Goal: Task Accomplishment & Management: Use online tool/utility

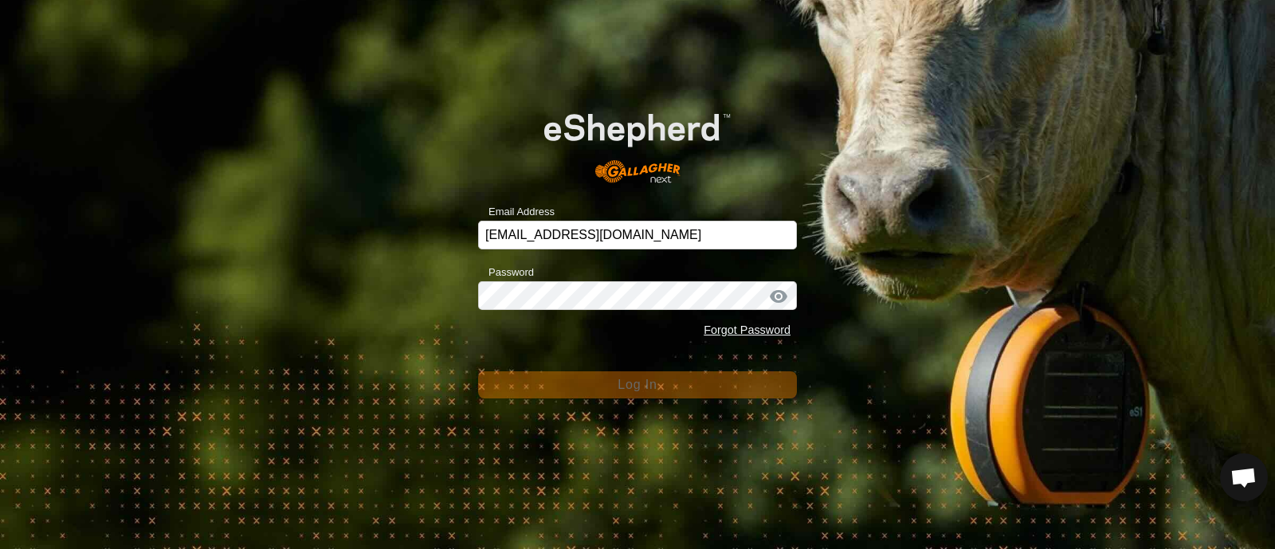
click at [634, 369] on form "Email Address [EMAIL_ADDRESS][DOMAIN_NAME] Password Forgot Password Log In" at bounding box center [637, 242] width 319 height 311
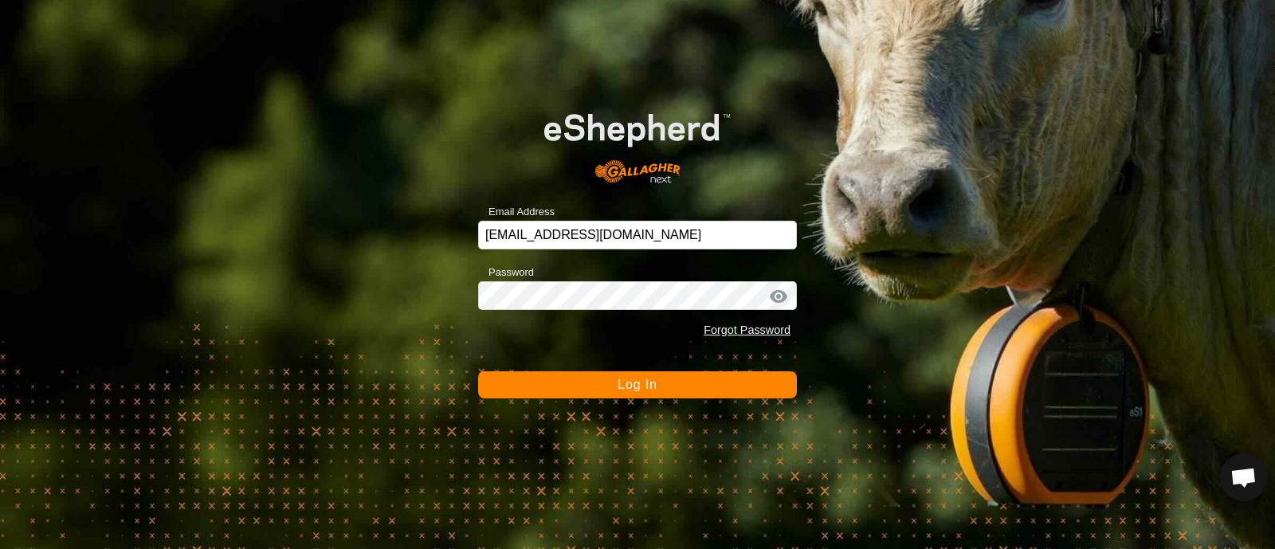
click at [636, 389] on span "Log In" at bounding box center [637, 385] width 39 height 14
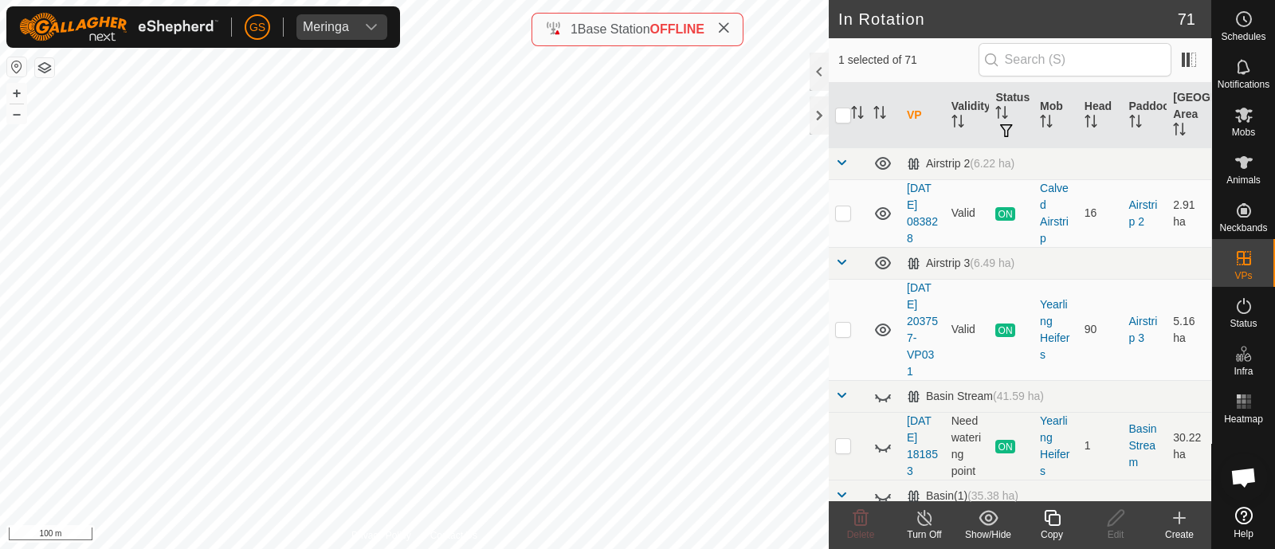
click at [1049, 518] on icon at bounding box center [1052, 518] width 16 height 16
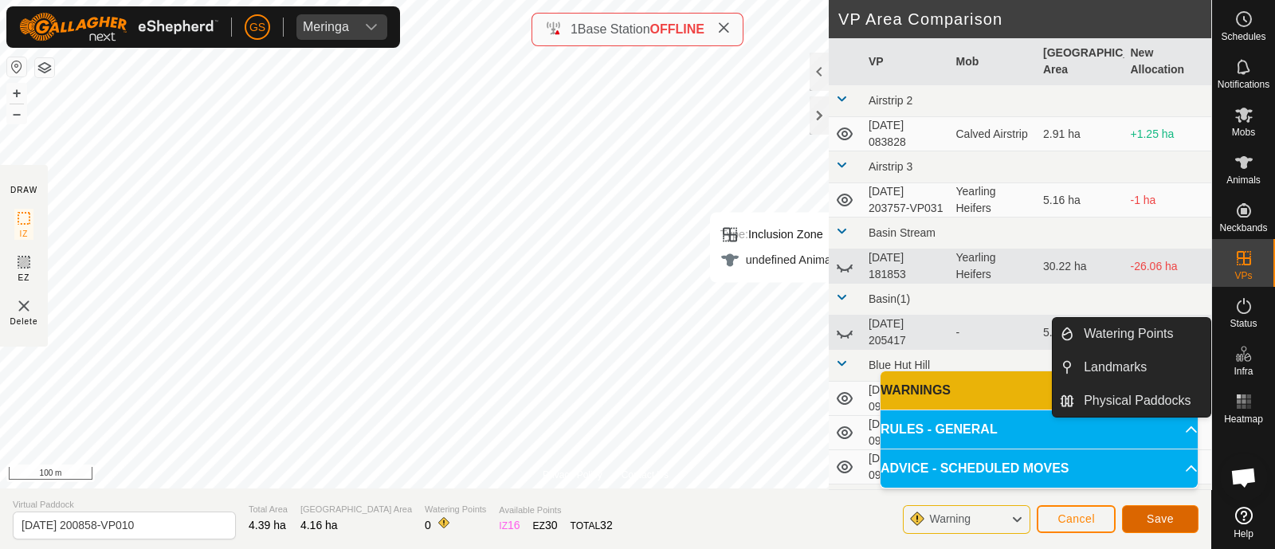
click at [1153, 513] on span "Save" at bounding box center [1160, 518] width 27 height 13
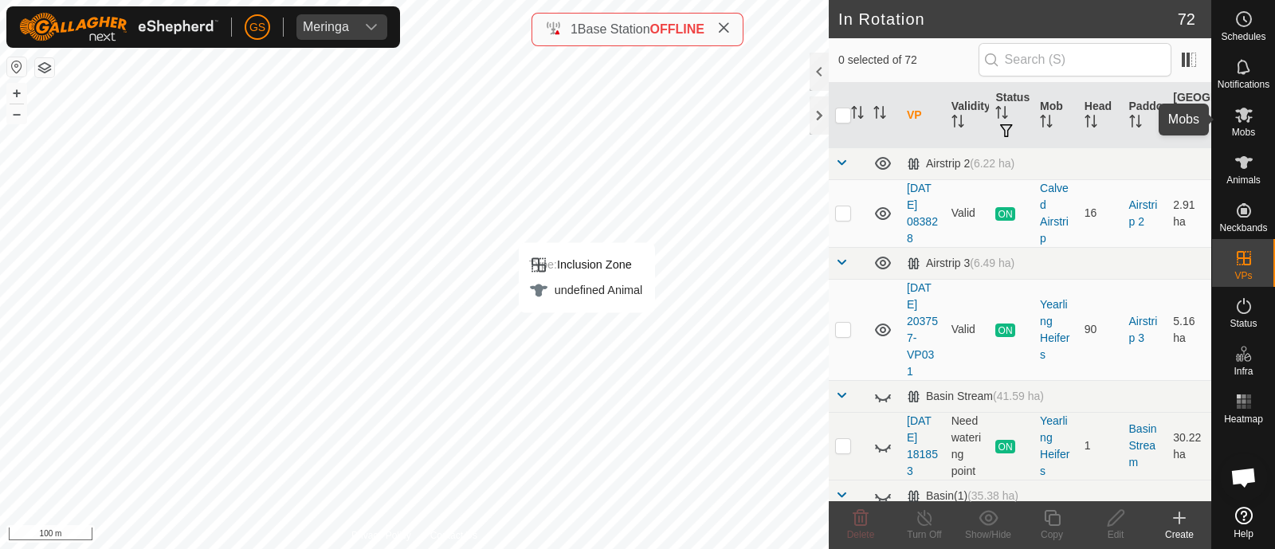
click at [1241, 120] on icon at bounding box center [1244, 114] width 19 height 19
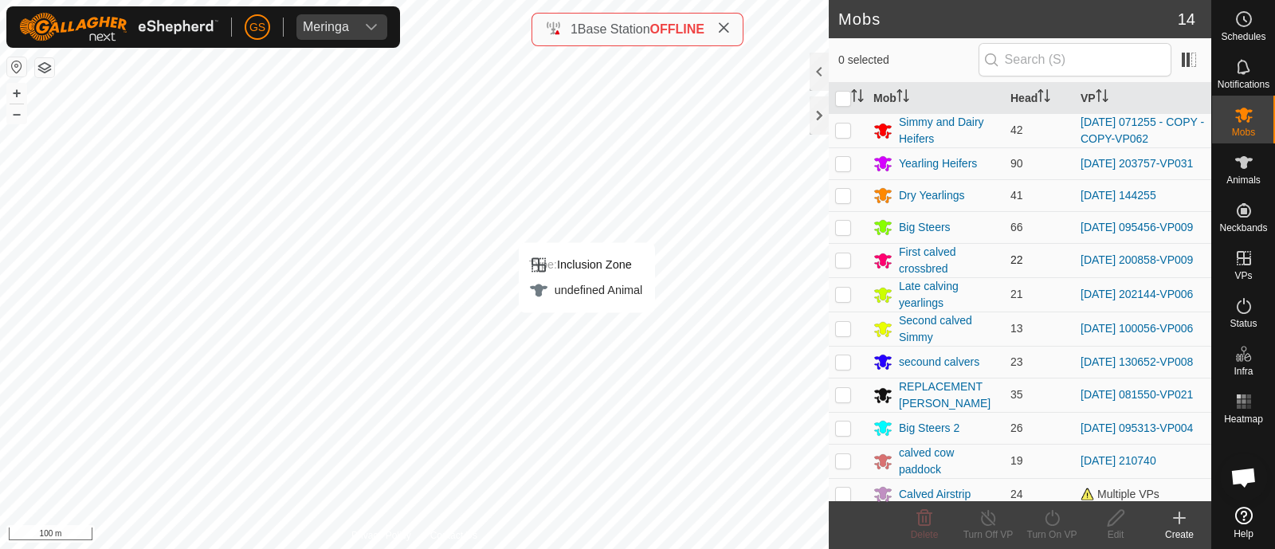
click at [845, 265] on p-checkbox at bounding box center [843, 259] width 16 height 13
checkbox input "true"
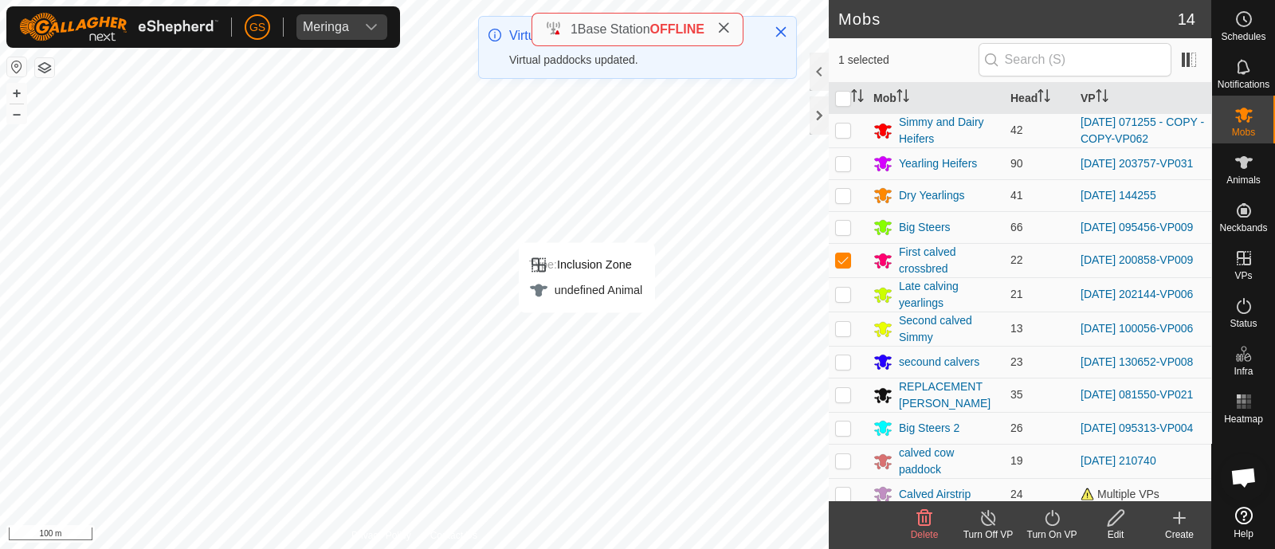
click at [1048, 512] on icon at bounding box center [1052, 517] width 20 height 19
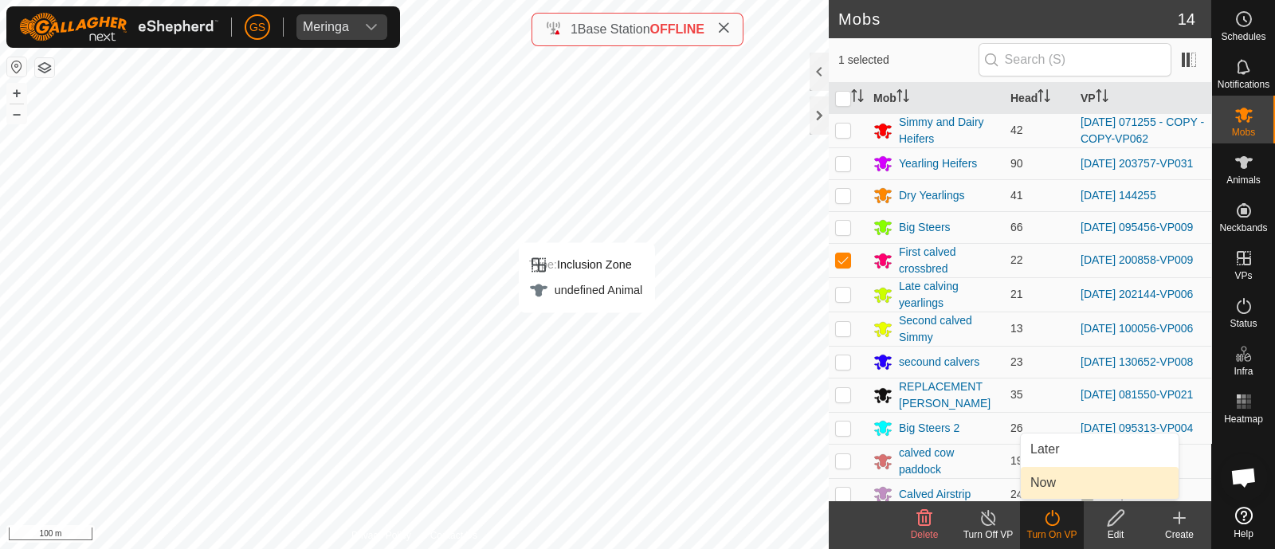
click at [1048, 489] on link "Now" at bounding box center [1100, 483] width 158 height 32
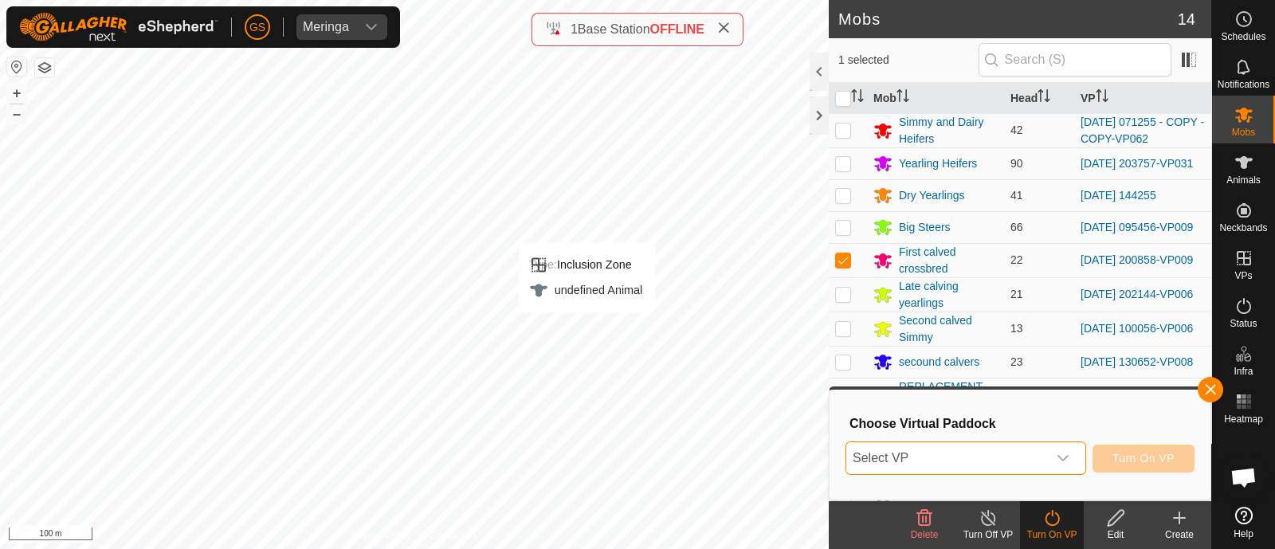
click at [999, 460] on span "Select VP" at bounding box center [946, 458] width 201 height 32
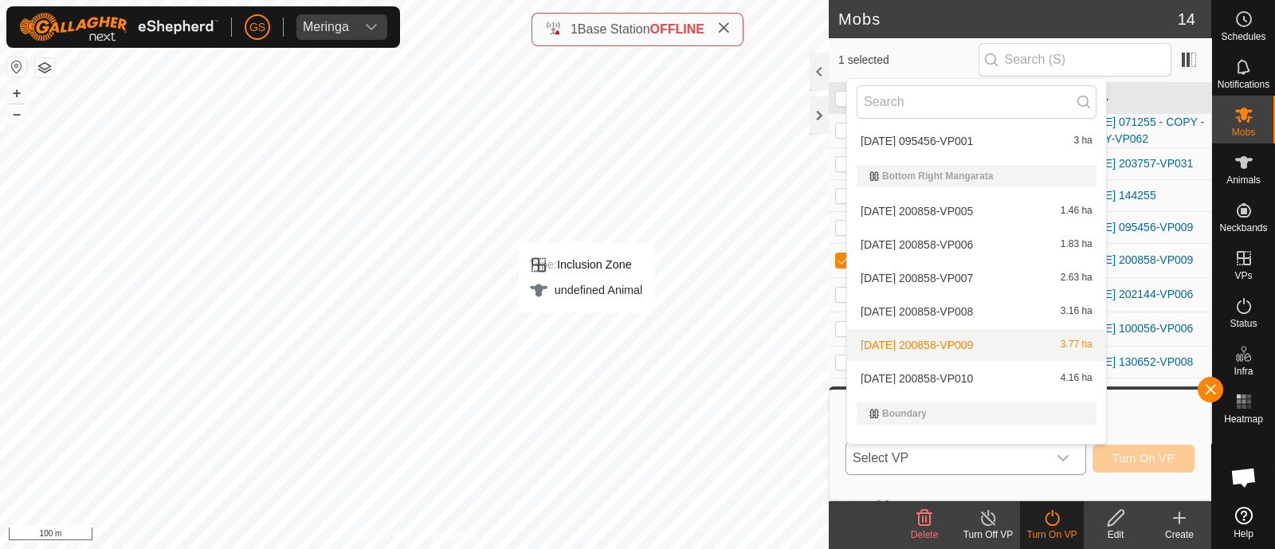
scroll to position [528, 0]
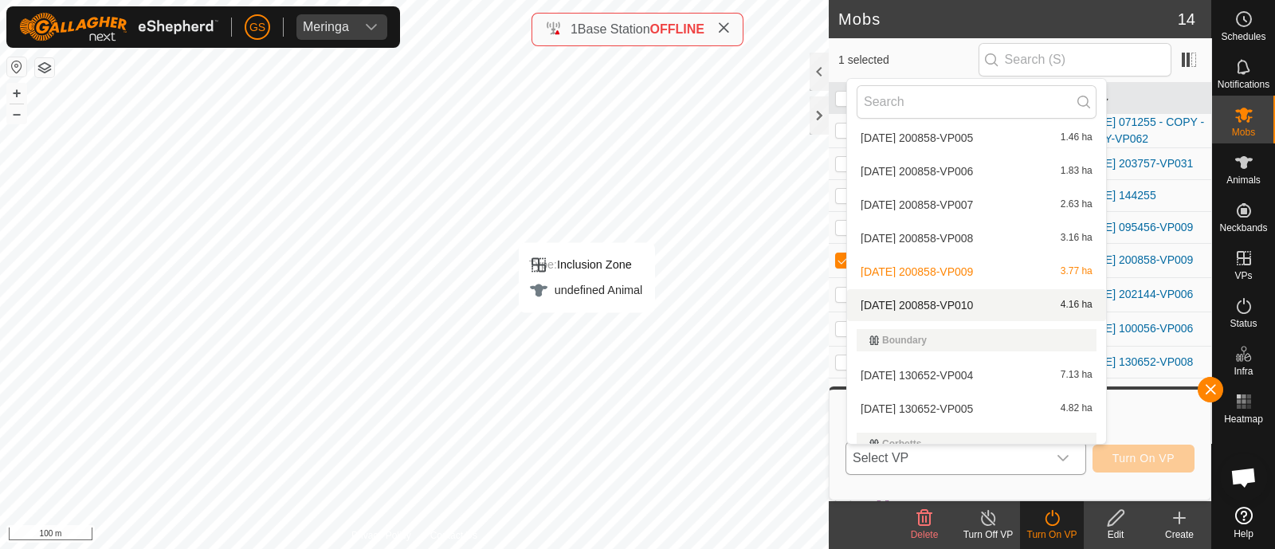
click at [985, 308] on li "[DATE] 200858-VP010 4.16 ha" at bounding box center [976, 305] width 259 height 32
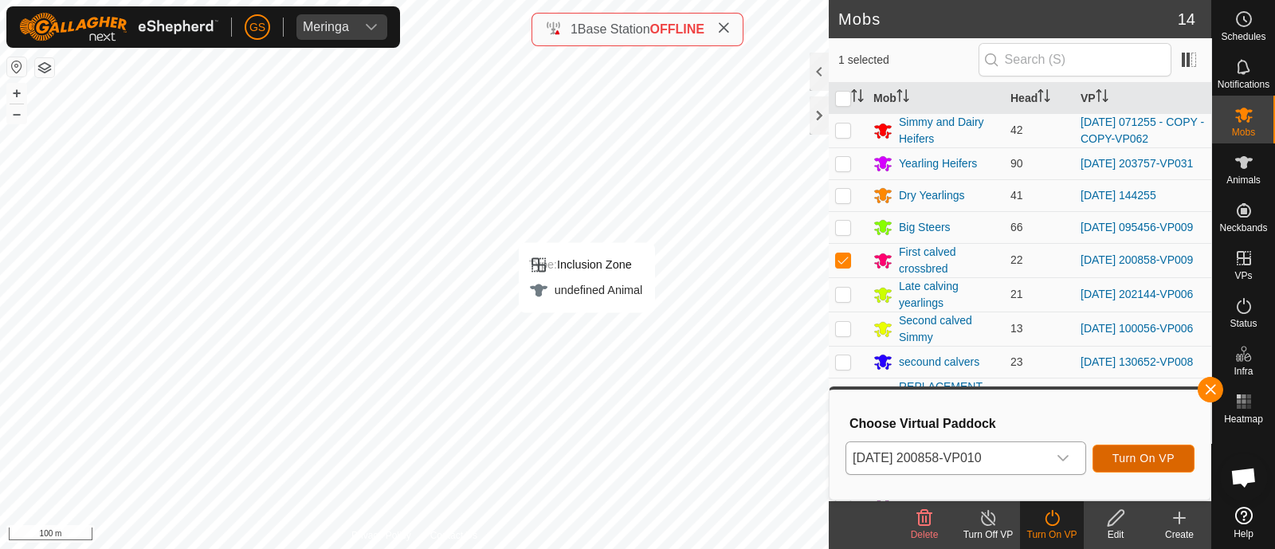
click at [1139, 450] on button "Turn On VP" at bounding box center [1144, 459] width 102 height 28
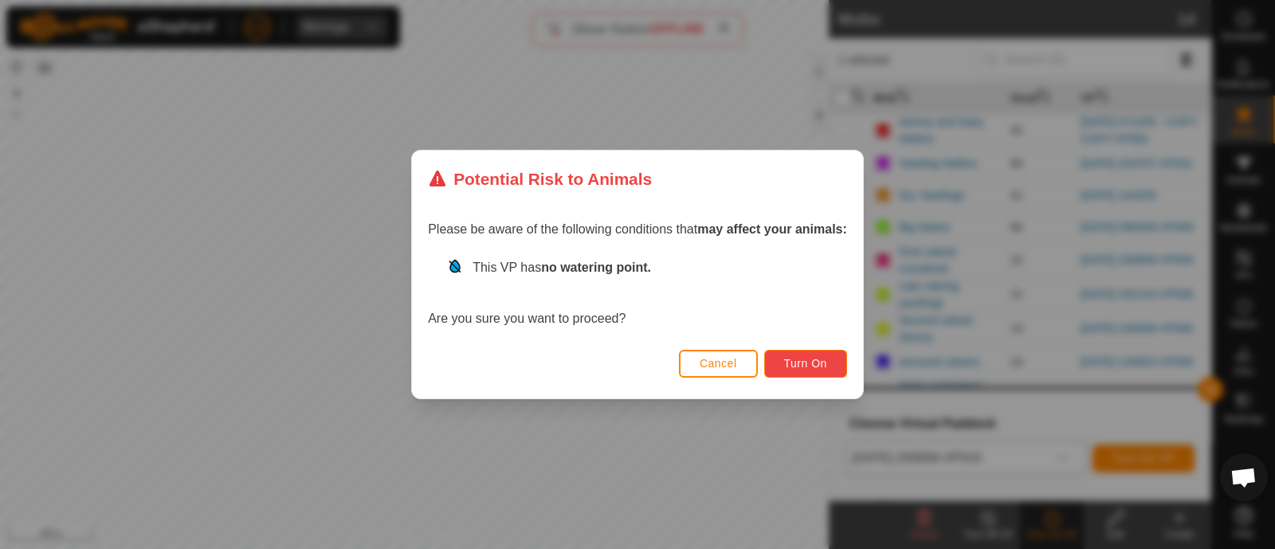
click at [821, 359] on span "Turn On" at bounding box center [805, 363] width 43 height 13
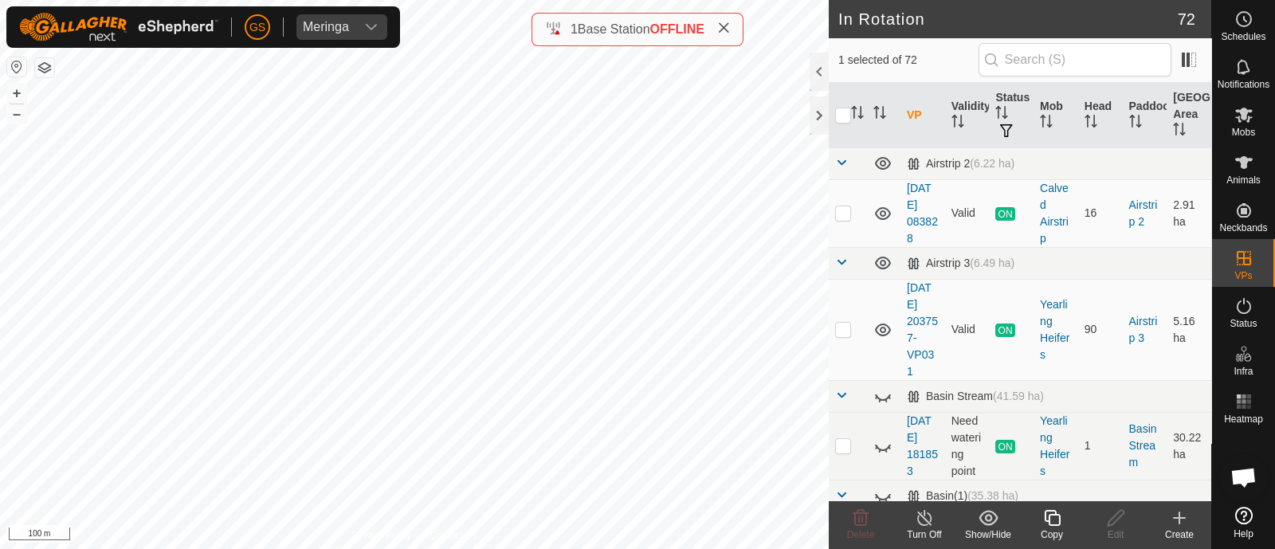
click at [1044, 519] on icon at bounding box center [1052, 518] width 16 height 16
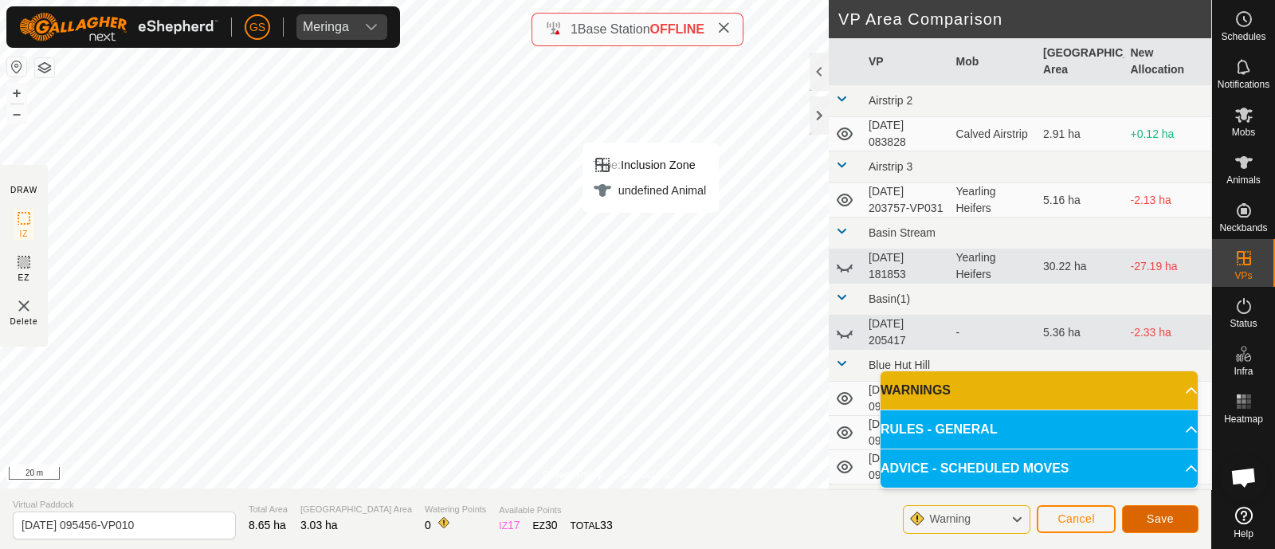
click at [1161, 513] on span "Save" at bounding box center [1160, 518] width 27 height 13
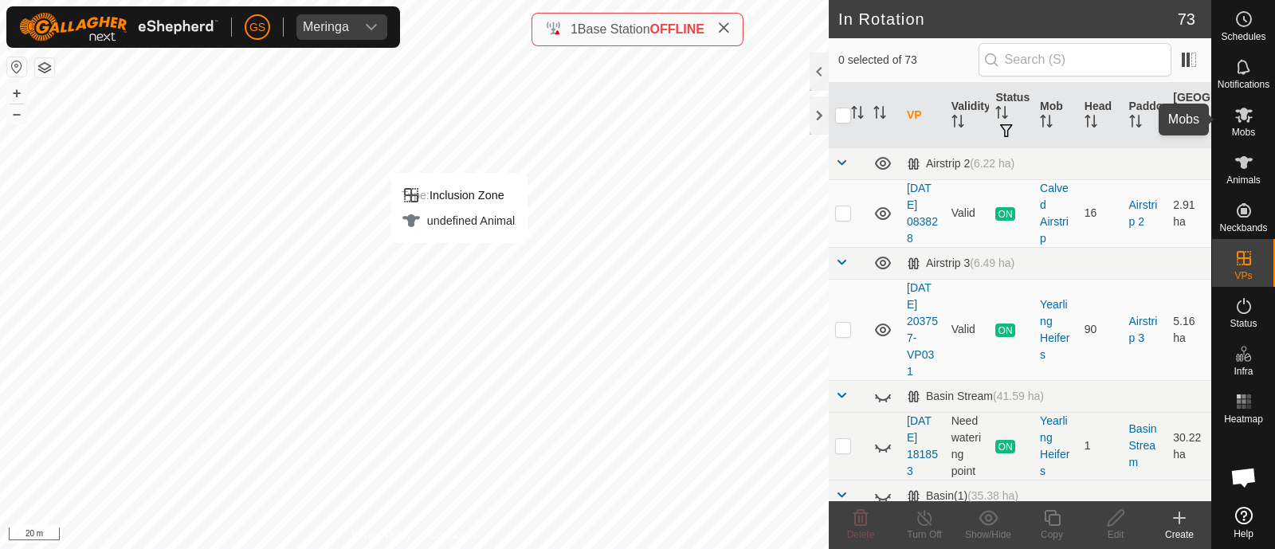
click at [1245, 124] on es-mob-svg-icon at bounding box center [1244, 115] width 29 height 26
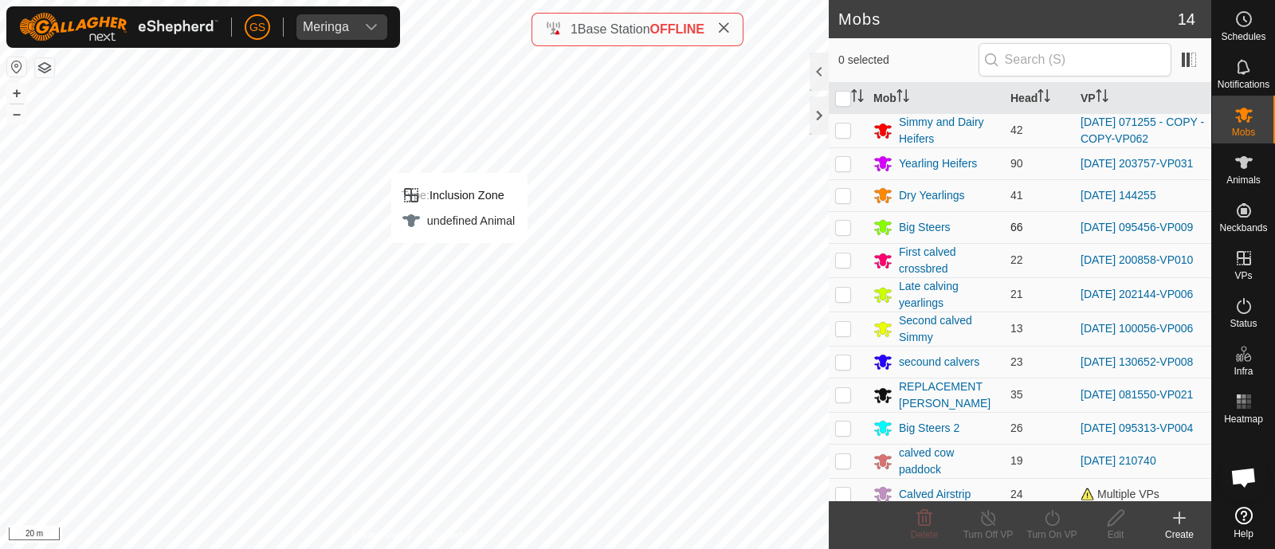
click at [843, 230] on p-checkbox at bounding box center [843, 227] width 16 height 13
checkbox input "true"
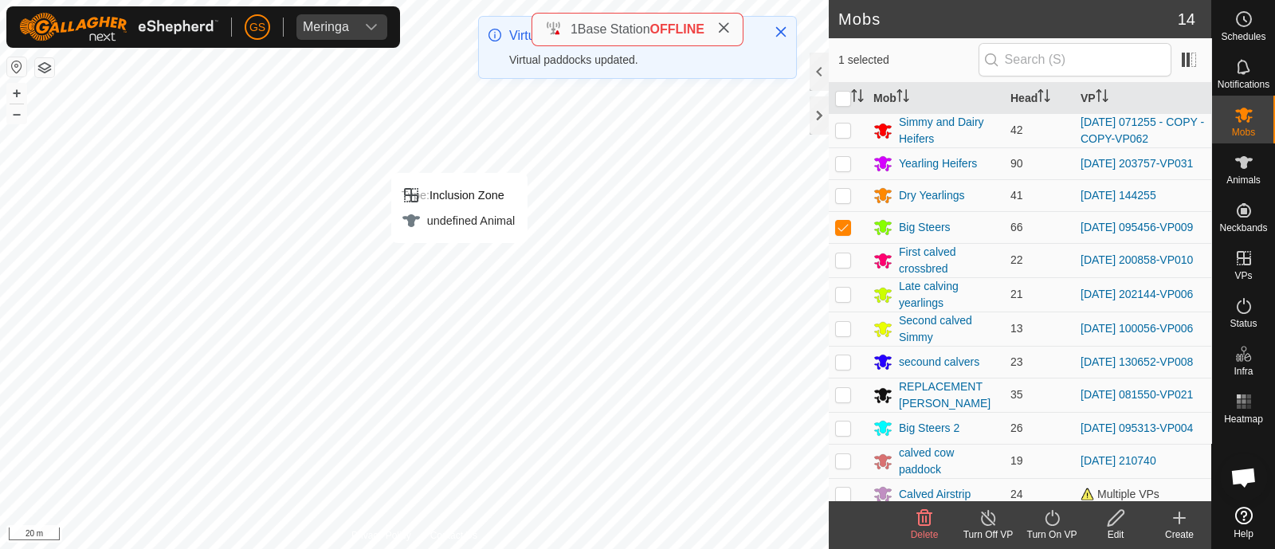
click at [1049, 515] on icon at bounding box center [1052, 517] width 20 height 19
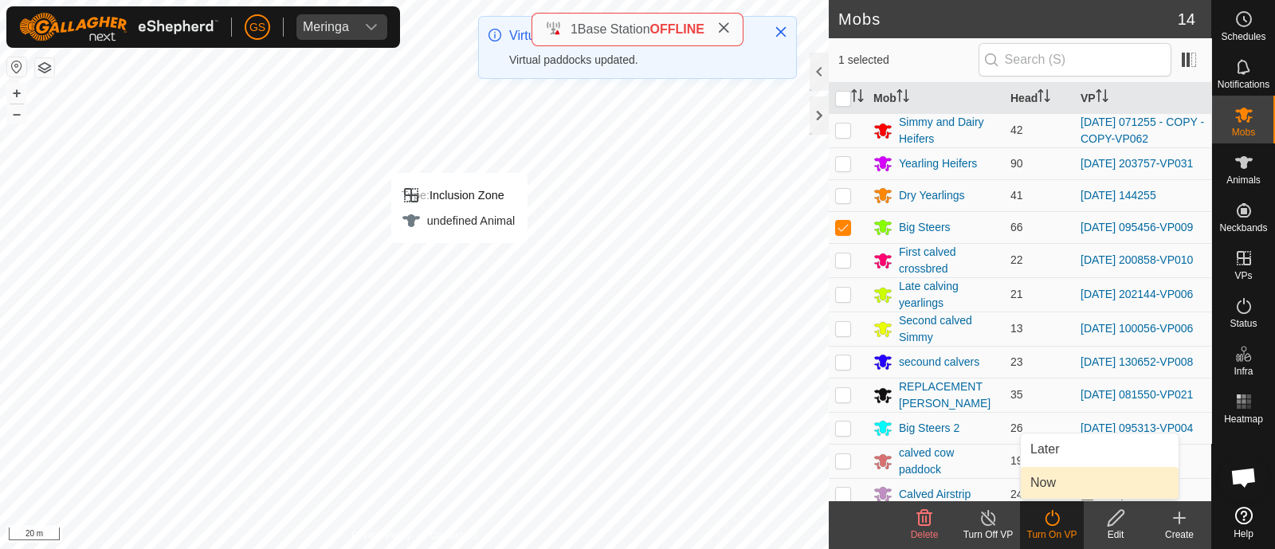
click at [1056, 477] on link "Now" at bounding box center [1100, 483] width 158 height 32
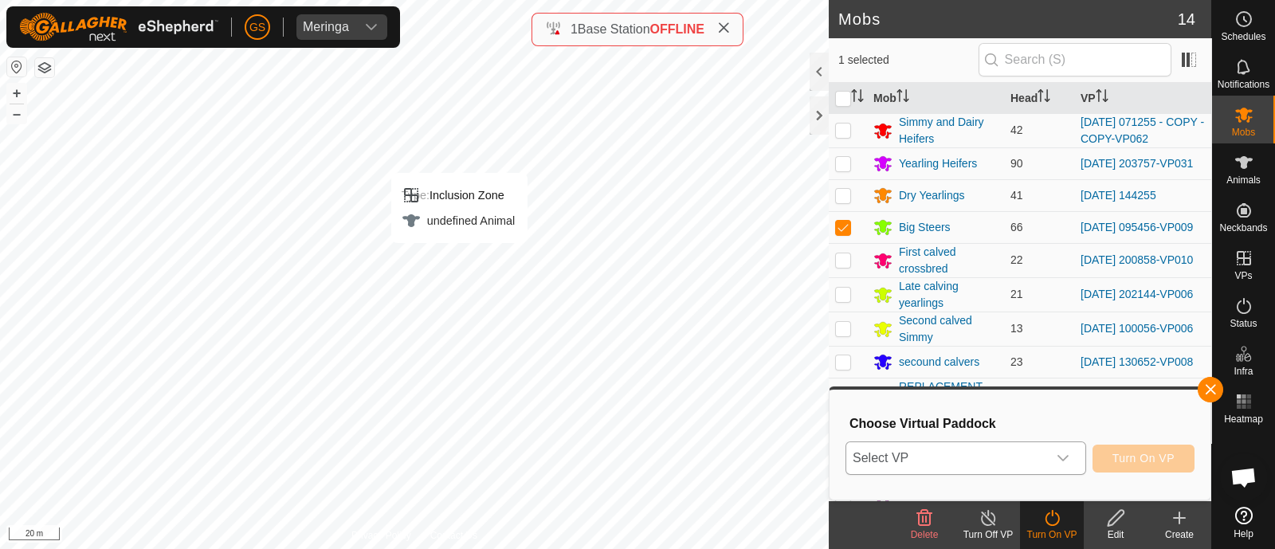
click at [1057, 460] on icon "dropdown trigger" at bounding box center [1063, 458] width 13 height 13
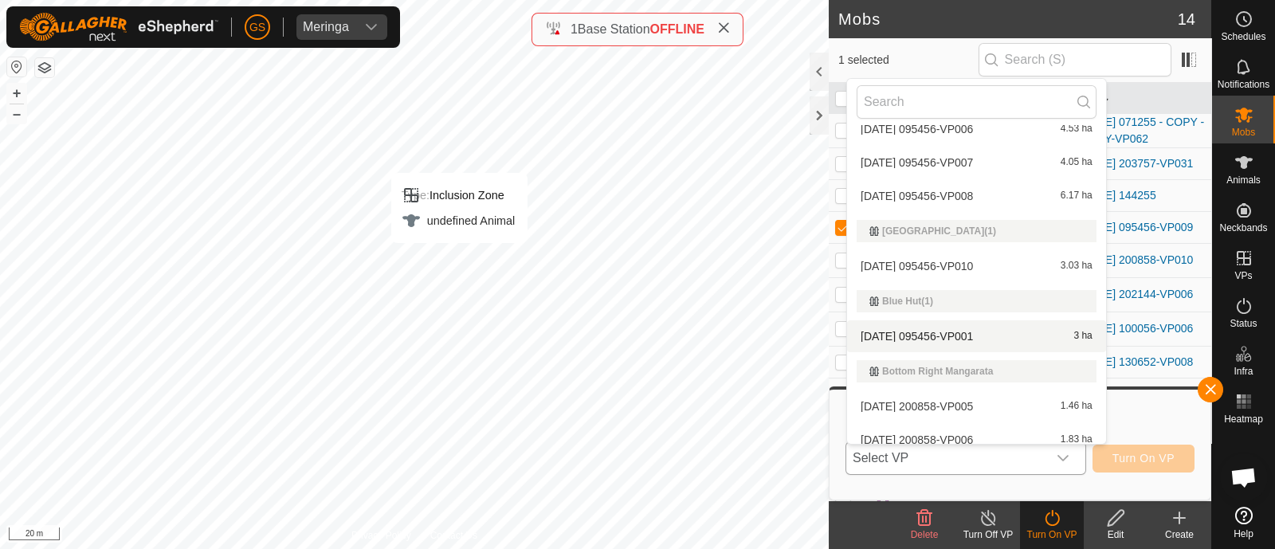
scroll to position [299, 0]
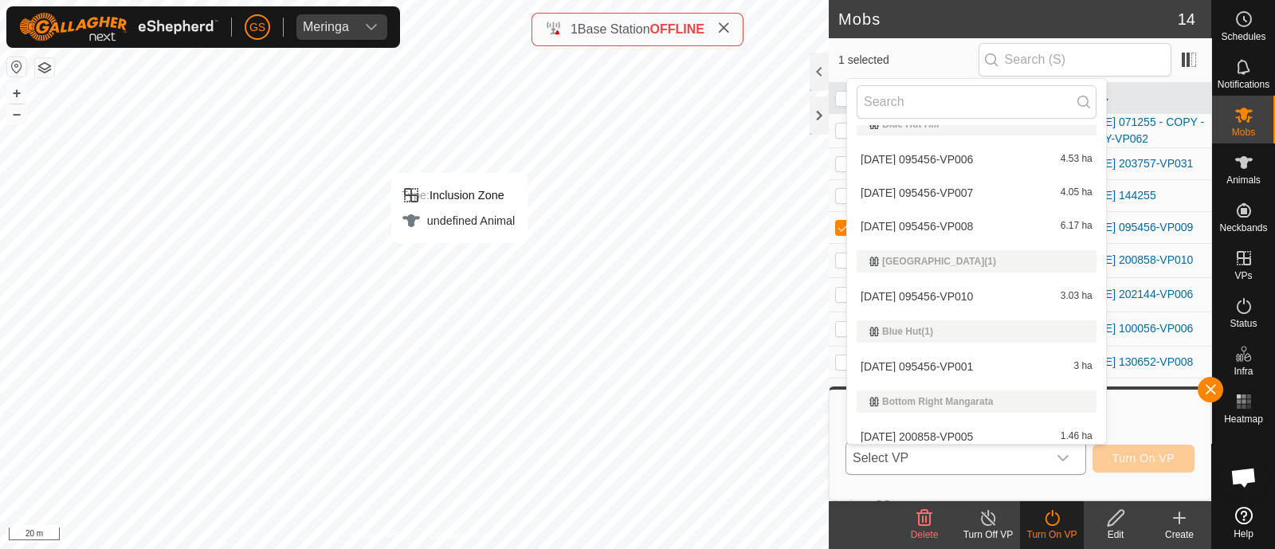
click at [991, 289] on li "[DATE] 095456-VP010 3.03 ha" at bounding box center [976, 297] width 259 height 32
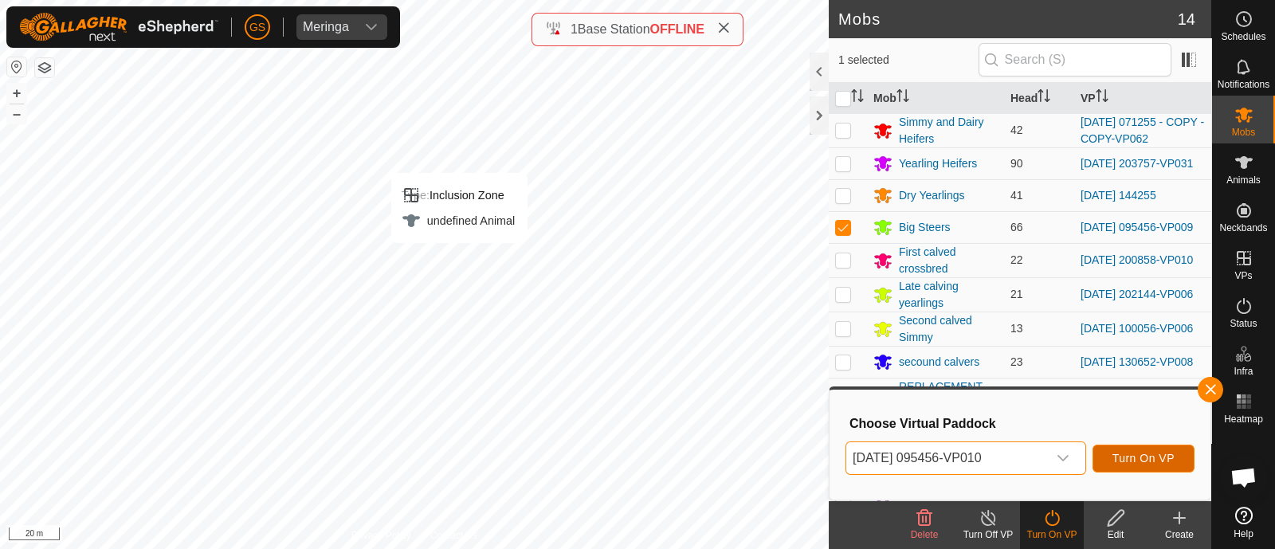
click at [1132, 464] on span "Turn On VP" at bounding box center [1144, 458] width 62 height 13
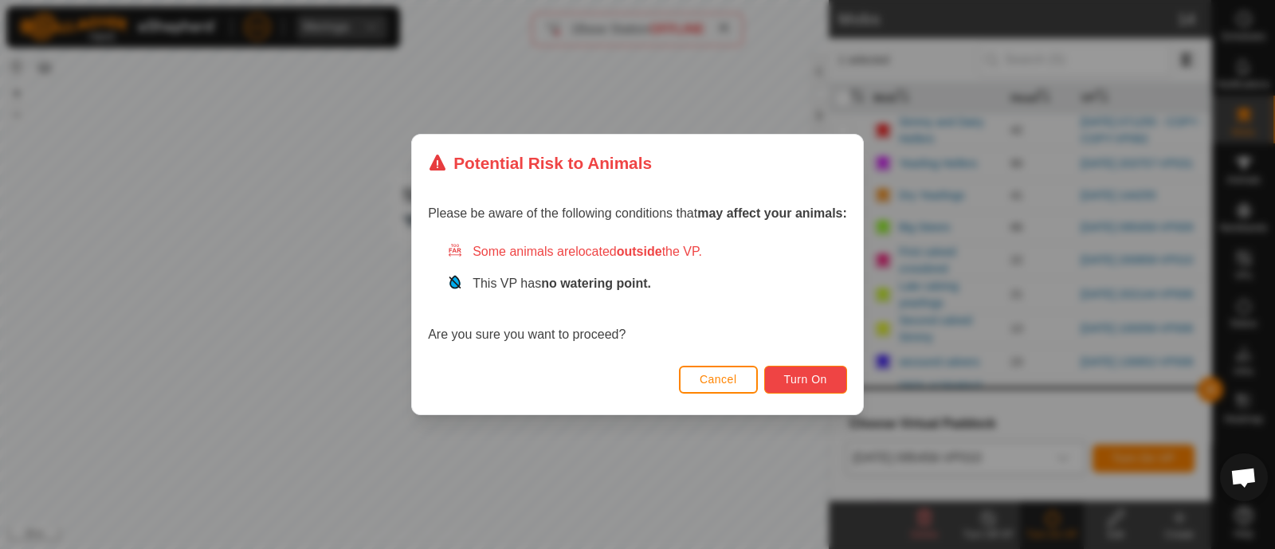
click at [803, 379] on span "Turn On" at bounding box center [805, 379] width 43 height 13
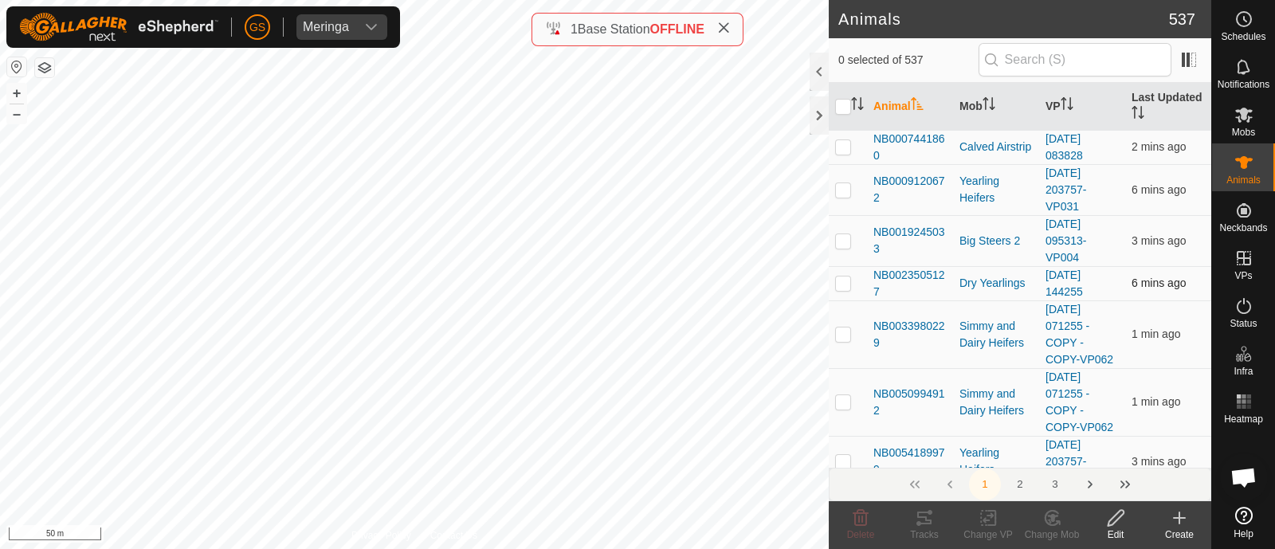
checkbox input "true"
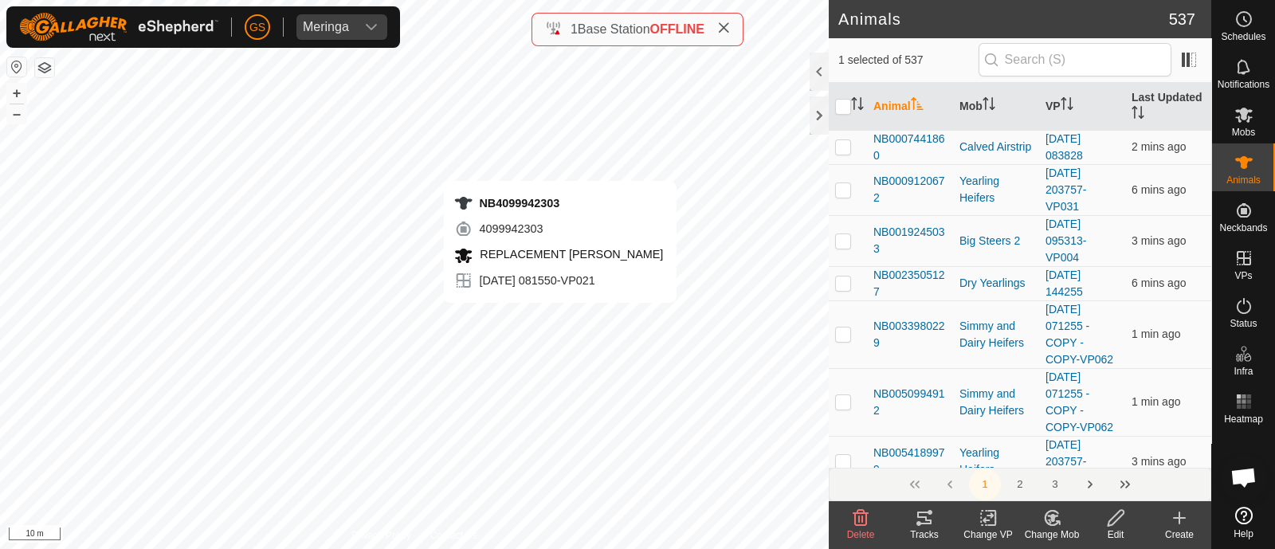
click at [560, 320] on div "NB4099942303 4099942303 REPLACEMENT [PERSON_NAME] [DATE] 081550-VP021 + – ⇧ i 1…" at bounding box center [414, 274] width 829 height 549
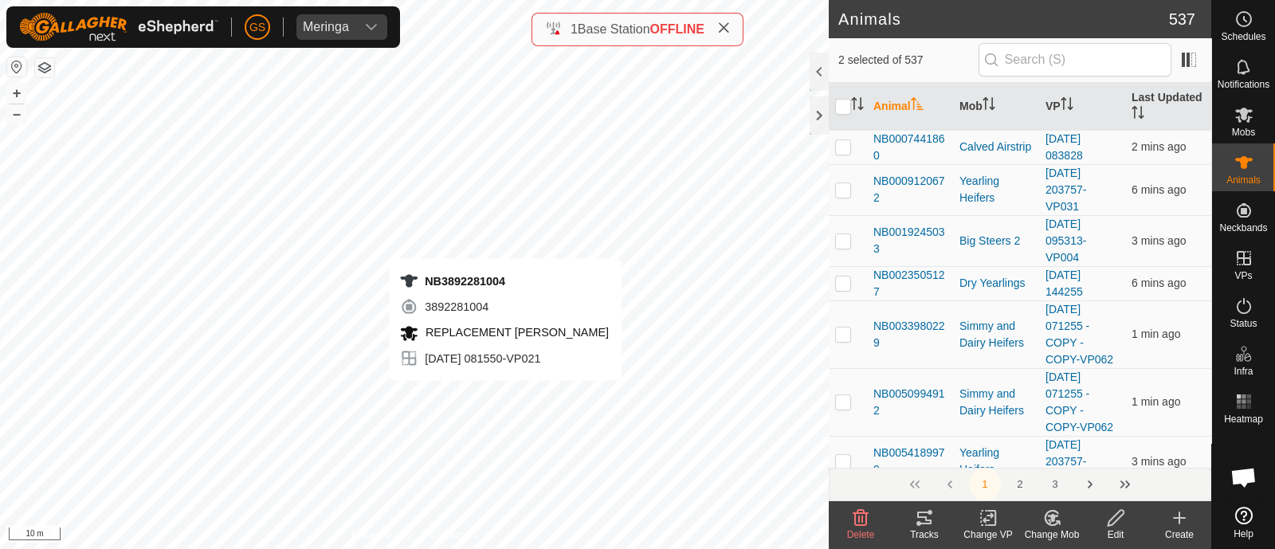
click at [505, 398] on div "NB3892281004 3892281004 REPLACEMENT [PERSON_NAME] [DATE] 081550-VP021 + – ⇧ i 1…" at bounding box center [414, 274] width 829 height 549
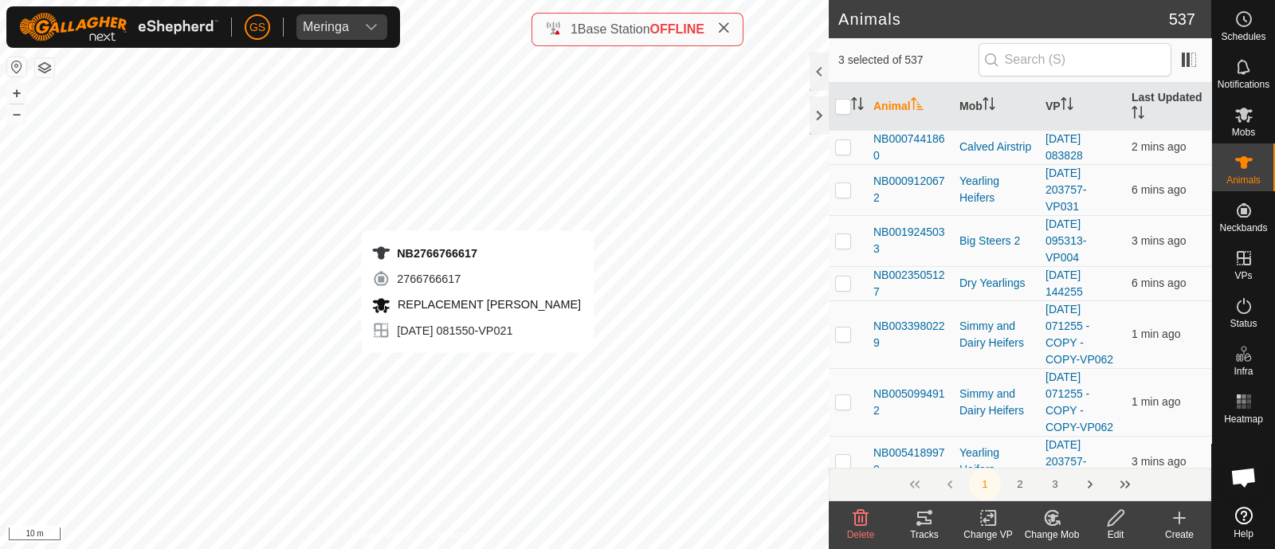
click at [477, 368] on div "NB2766766617 2766766617 REPLACEMENT [PERSON_NAME] [DATE] 081550-VP021 + – ⇧ i 1…" at bounding box center [414, 274] width 829 height 549
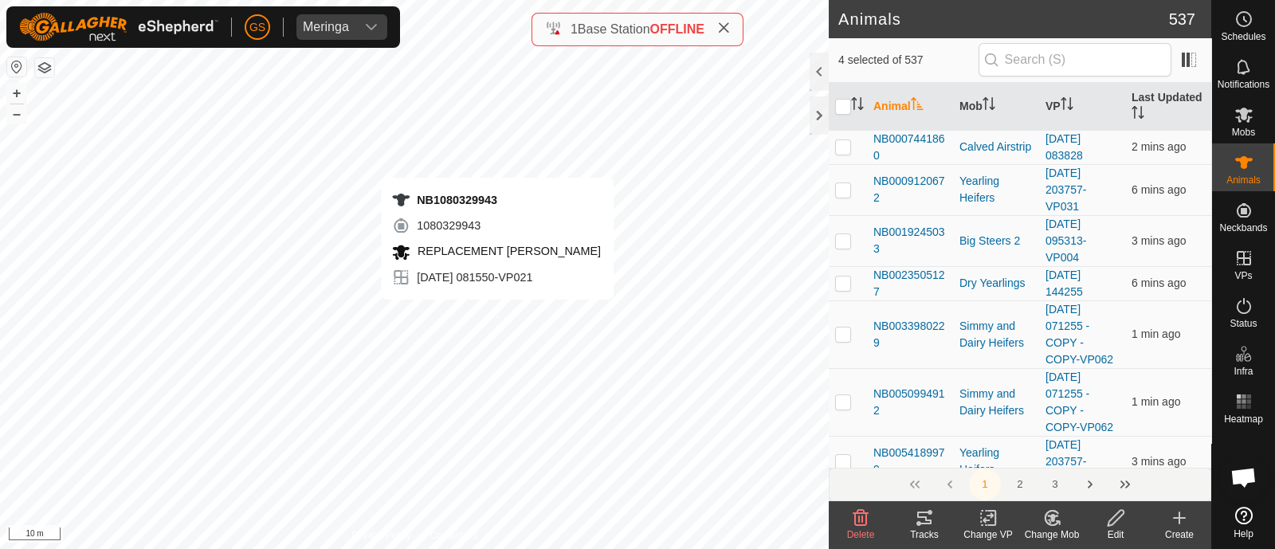
click at [497, 316] on div "NB1080329943 1080329943 REPLACEMENT [PERSON_NAME] [DATE] 081550-VP021 + – ⇧ i 1…" at bounding box center [414, 274] width 829 height 549
checkbox input "true"
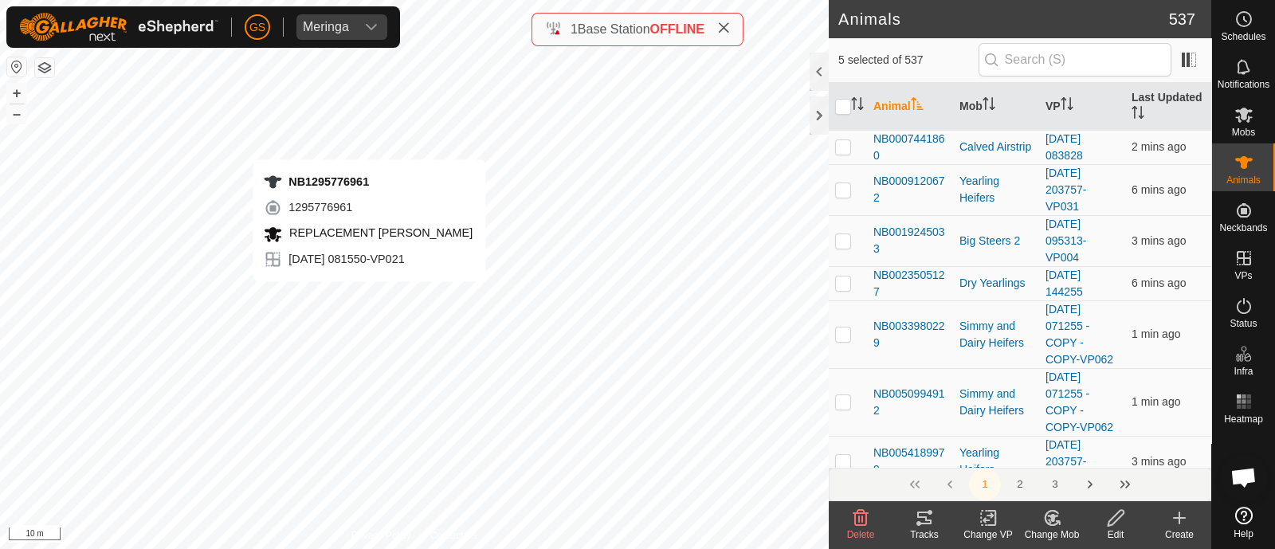
click at [369, 297] on div "NB1295776961 1295776961 REPLACEMENT [PERSON_NAME] [DATE] 081550-VP021 + – ⇧ i 1…" at bounding box center [414, 274] width 829 height 549
checkbox input "true"
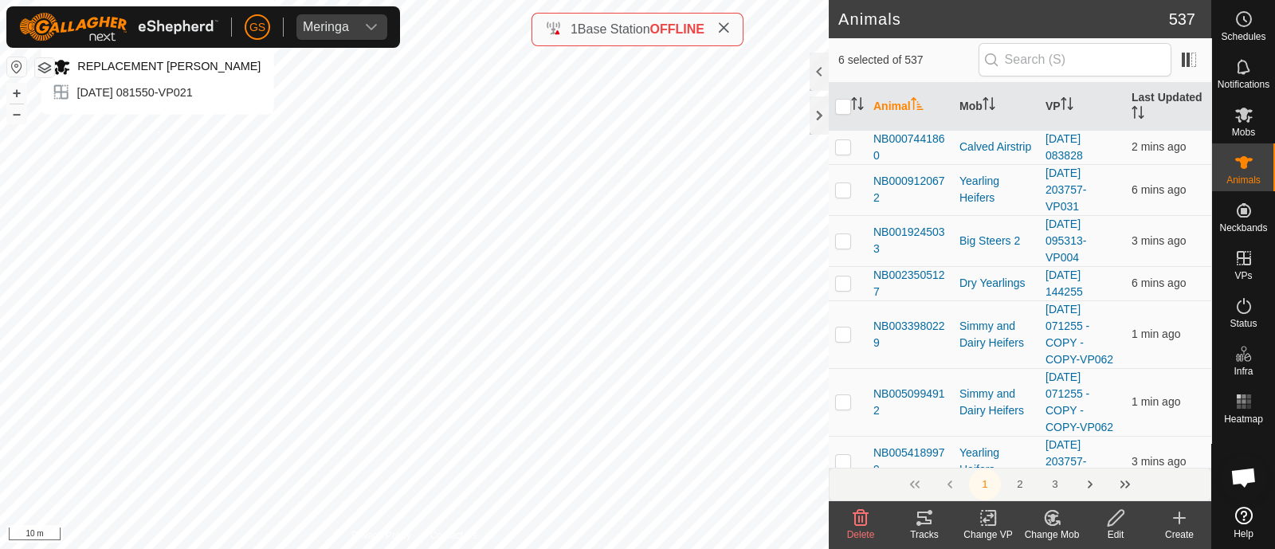
click at [158, 131] on div "NB1017007260 1017007260 REPLACEMENT [PERSON_NAME] [DATE] 081550-VP021 + – ⇧ i 1…" at bounding box center [414, 274] width 829 height 549
checkbox input "true"
click at [1051, 520] on icon at bounding box center [1052, 518] width 11 height 8
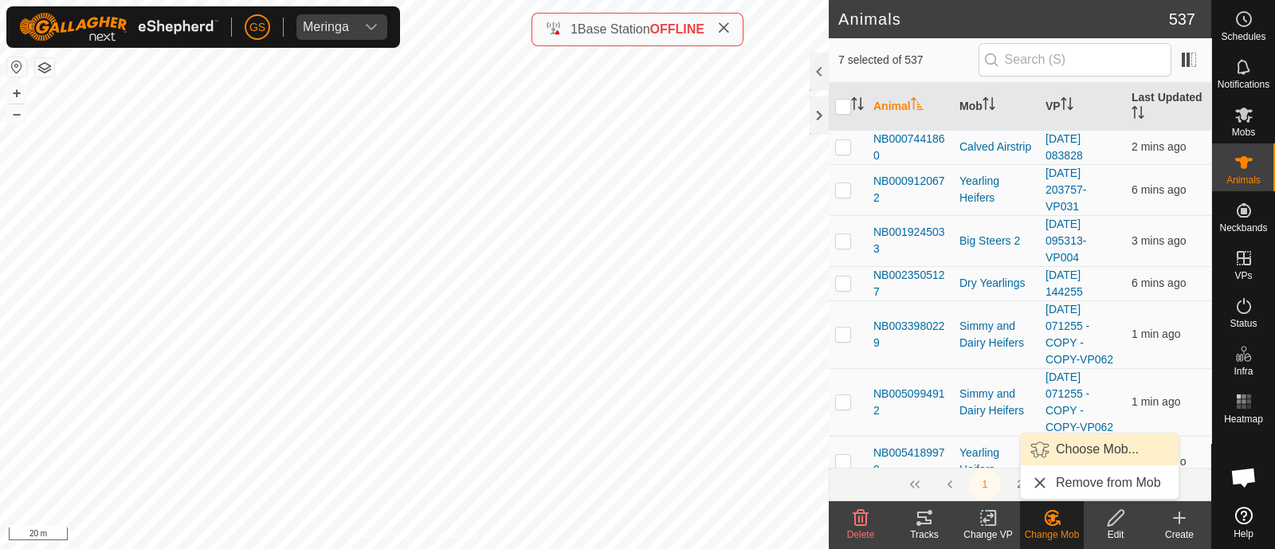
click at [1056, 450] on link "Choose Mob..." at bounding box center [1100, 450] width 158 height 32
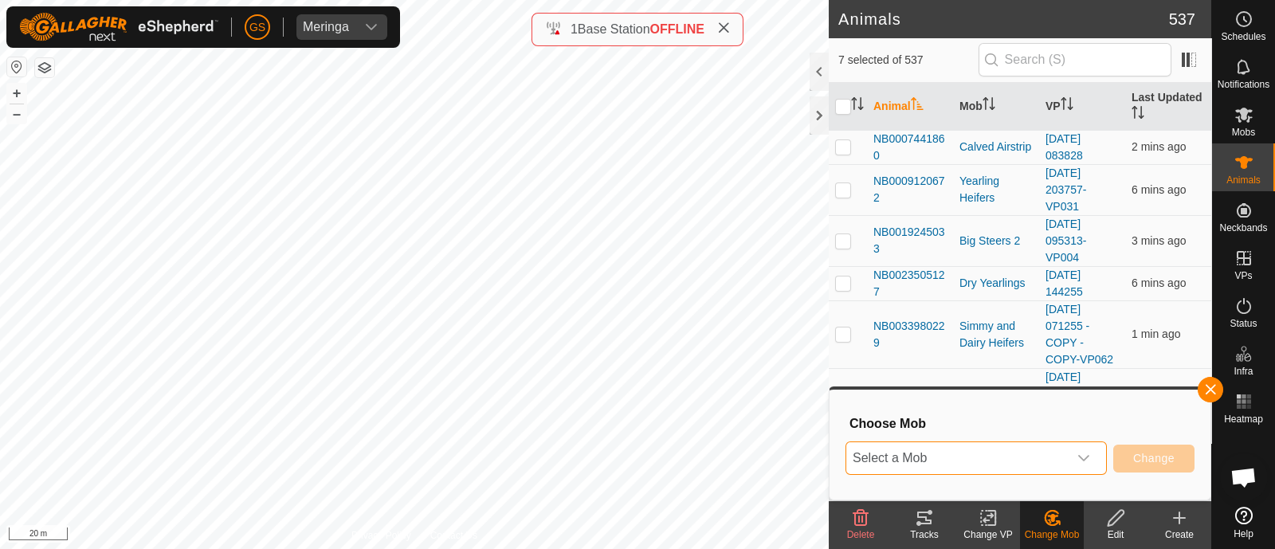
click at [1044, 465] on span "Select a Mob" at bounding box center [957, 458] width 222 height 32
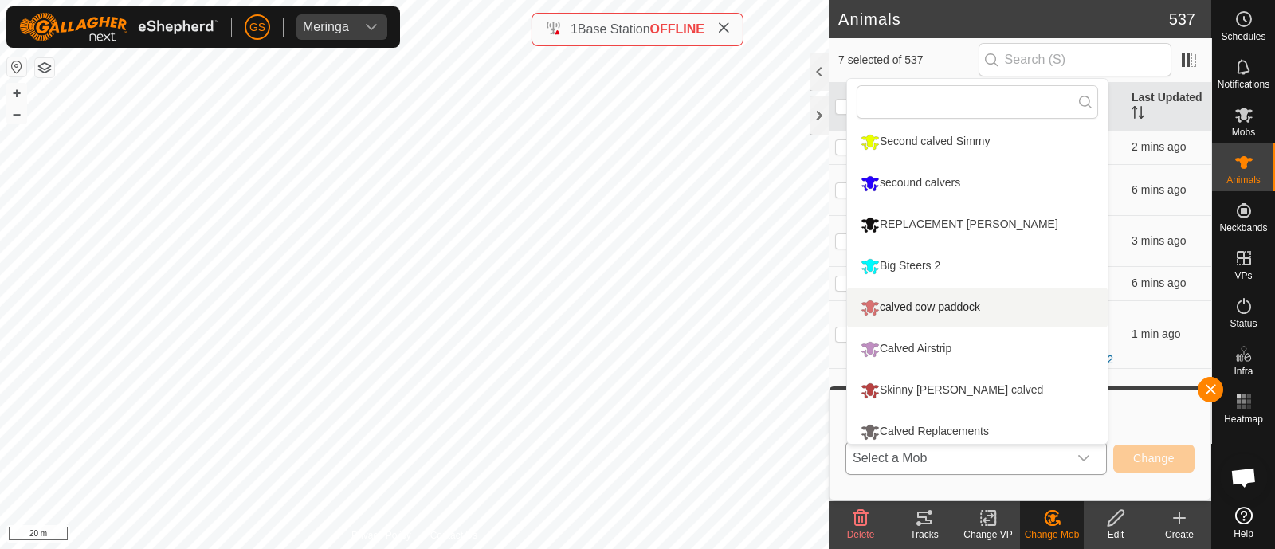
scroll to position [259, 0]
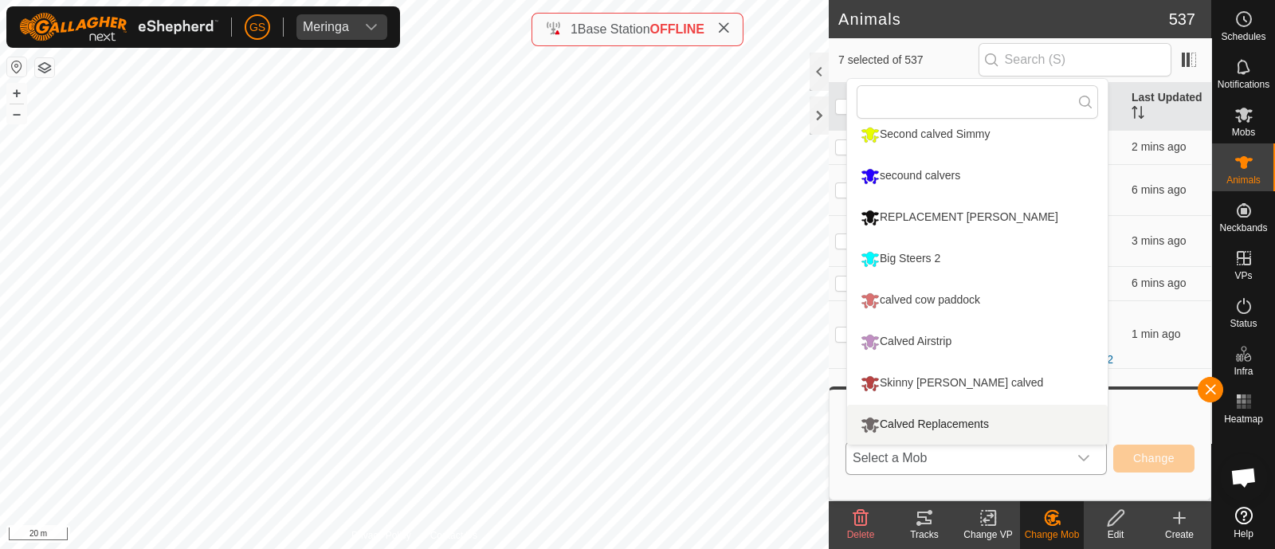
click at [889, 422] on li "Calved Replacements" at bounding box center [977, 425] width 261 height 40
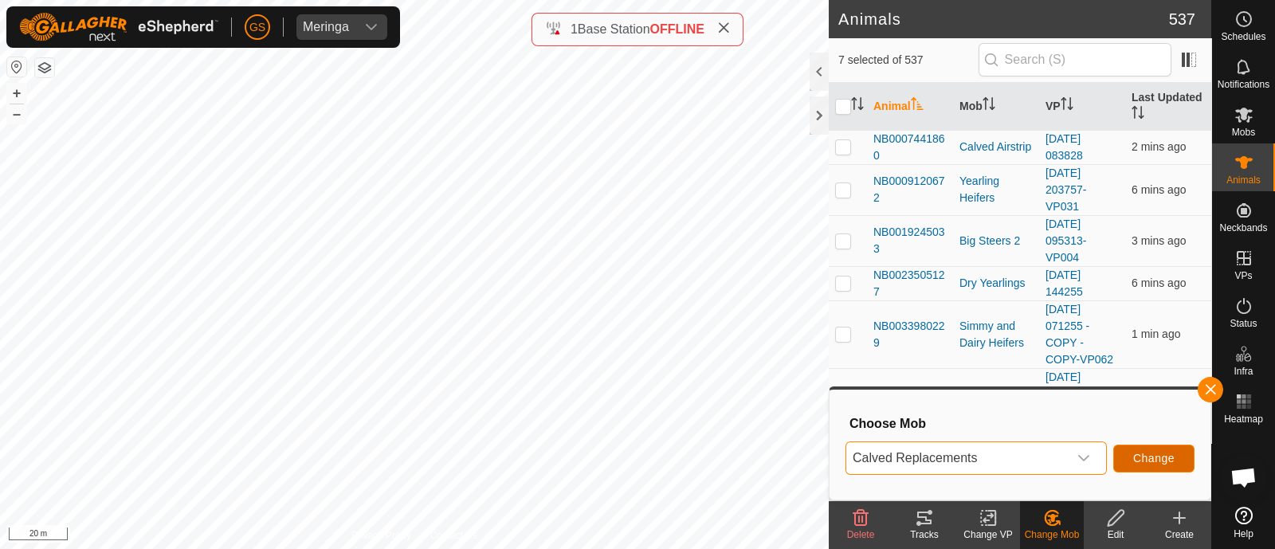
click at [1127, 457] on button "Change" at bounding box center [1153, 459] width 81 height 28
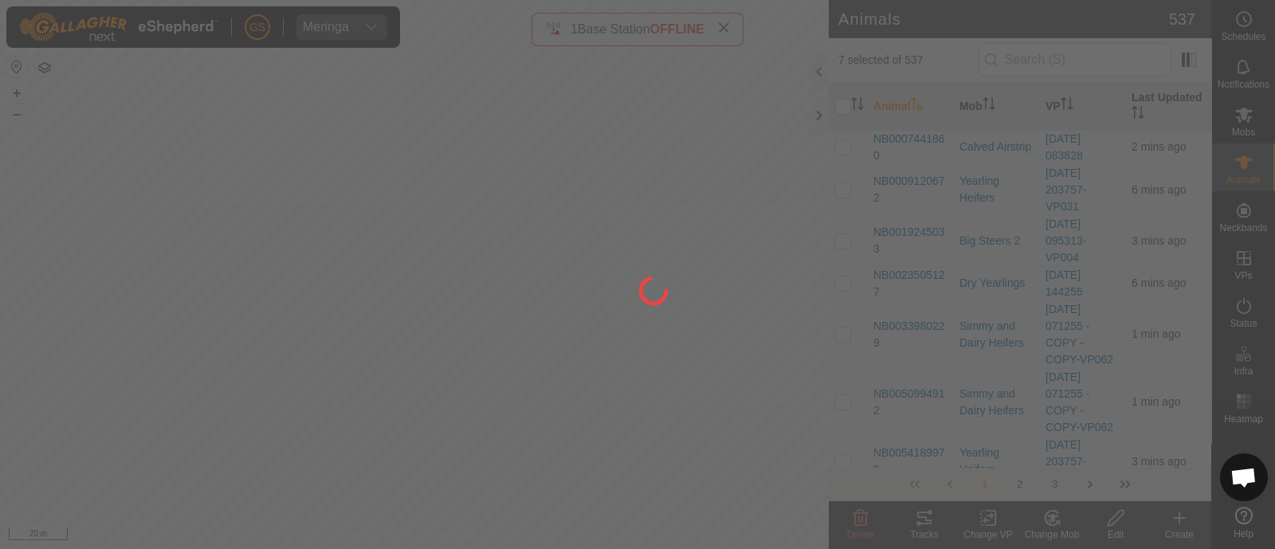
checkbox input "false"
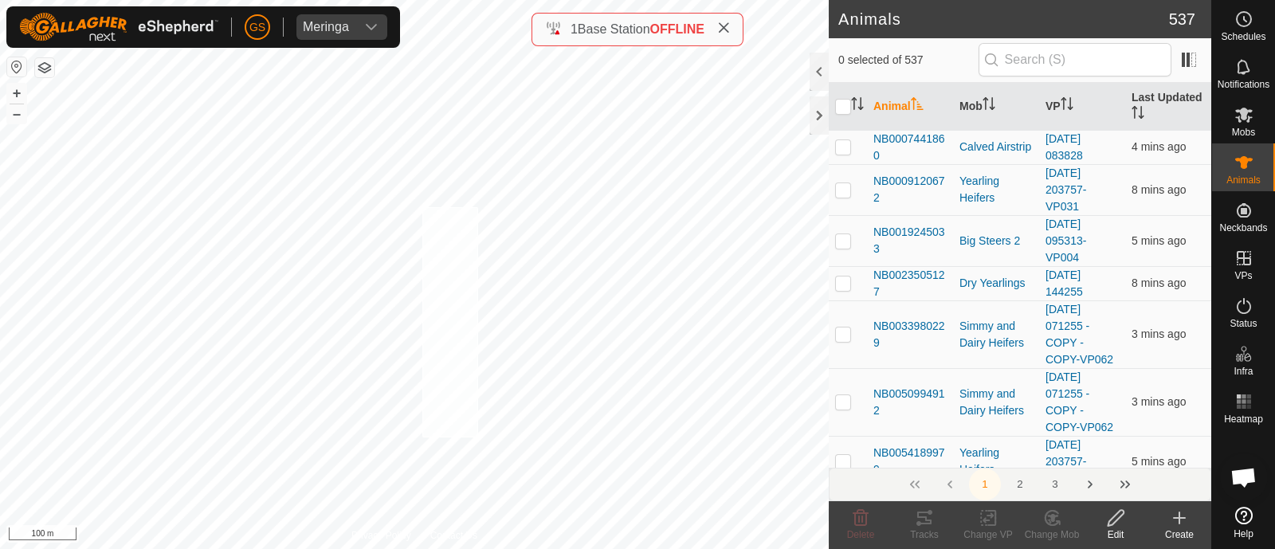
checkbox input "true"
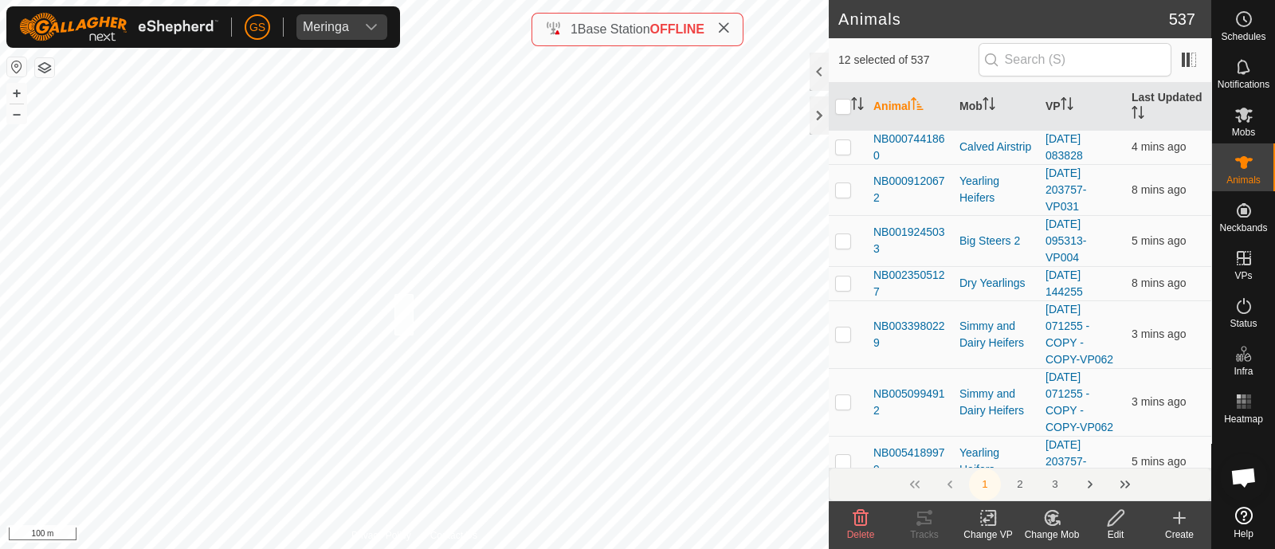
checkbox input "true"
click at [1052, 524] on icon at bounding box center [1052, 517] width 20 height 19
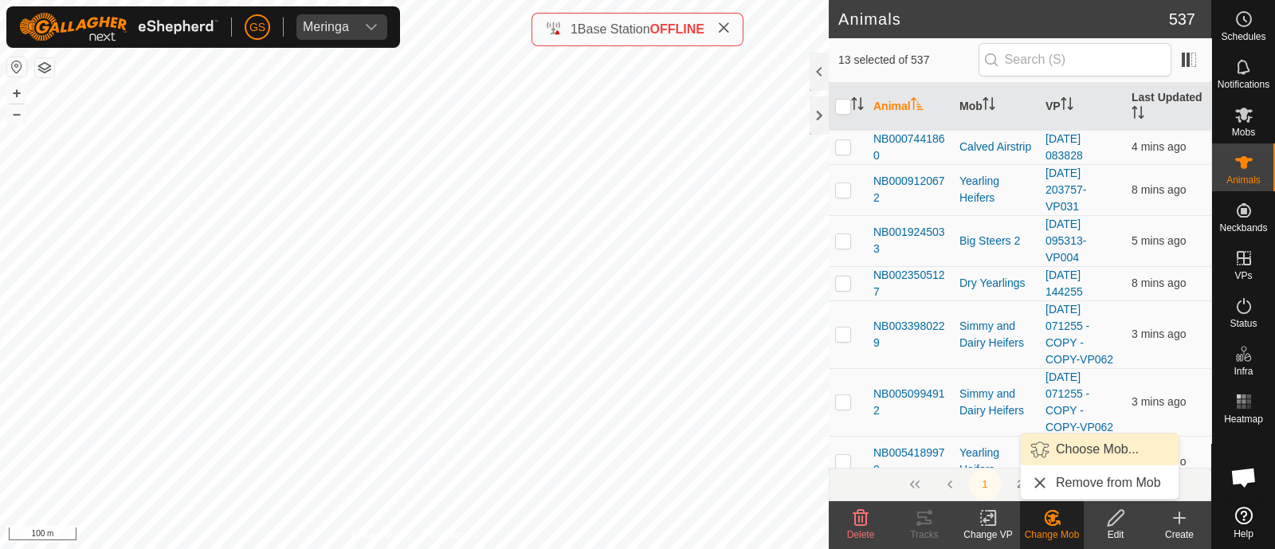
click at [1061, 448] on link "Choose Mob..." at bounding box center [1100, 450] width 158 height 32
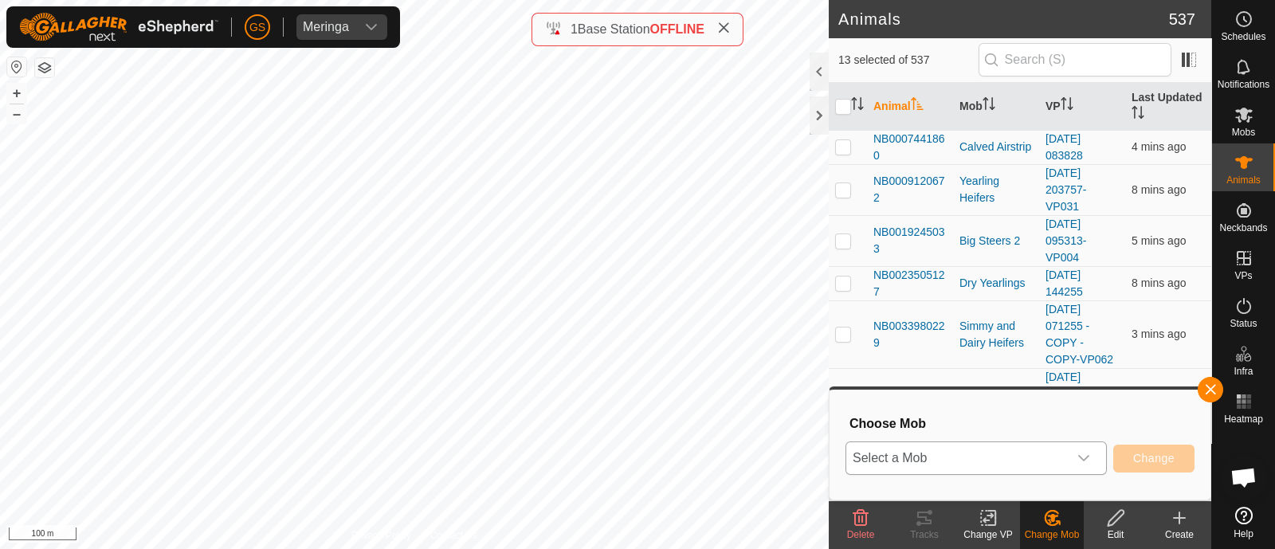
click at [958, 460] on span "Select a Mob" at bounding box center [957, 458] width 222 height 32
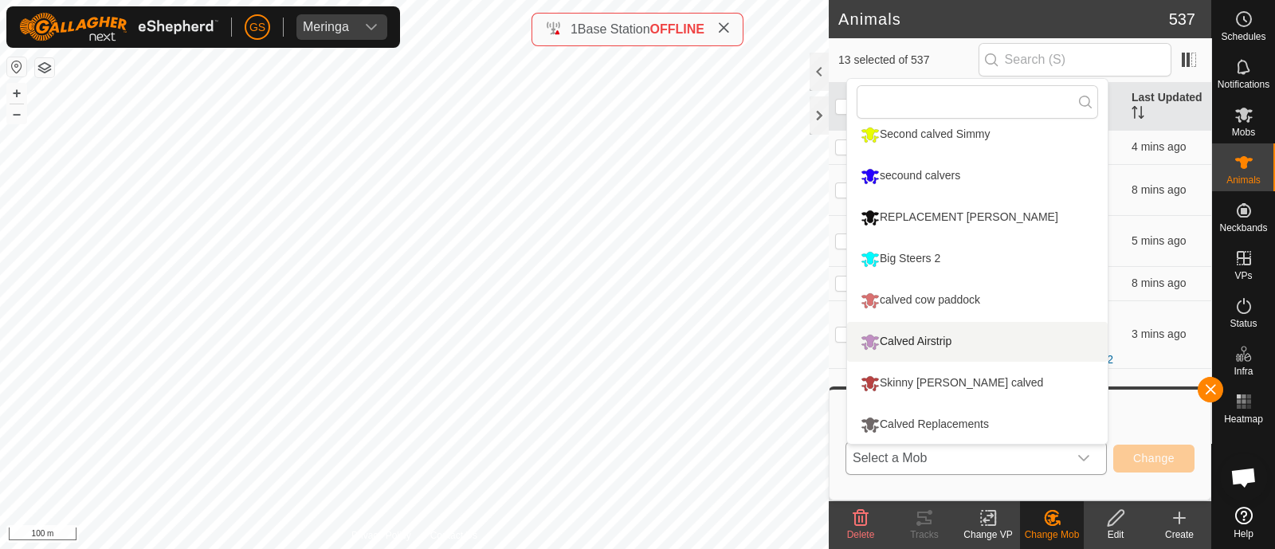
click at [924, 339] on li "Calved Airstrip" at bounding box center [977, 342] width 261 height 40
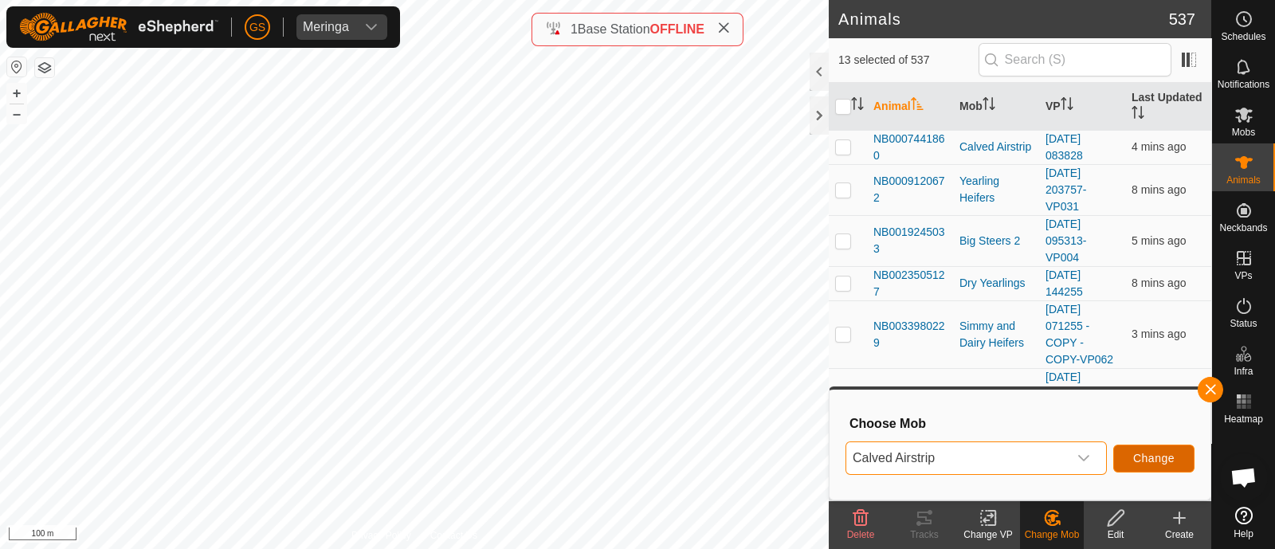
click at [1133, 448] on button "Change" at bounding box center [1153, 459] width 81 height 28
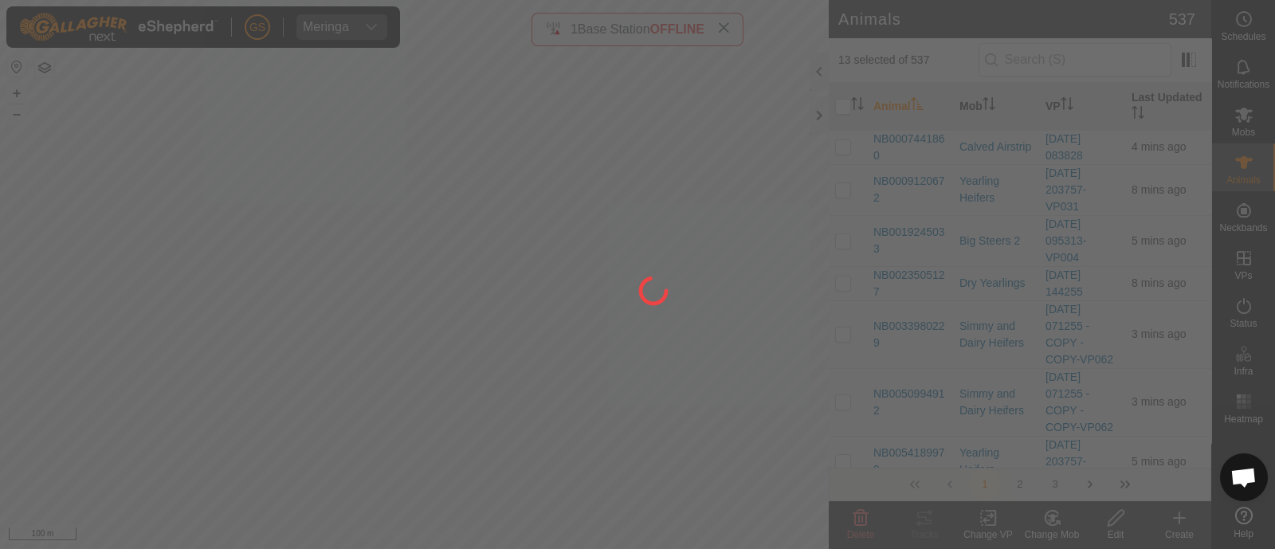
checkbox input "false"
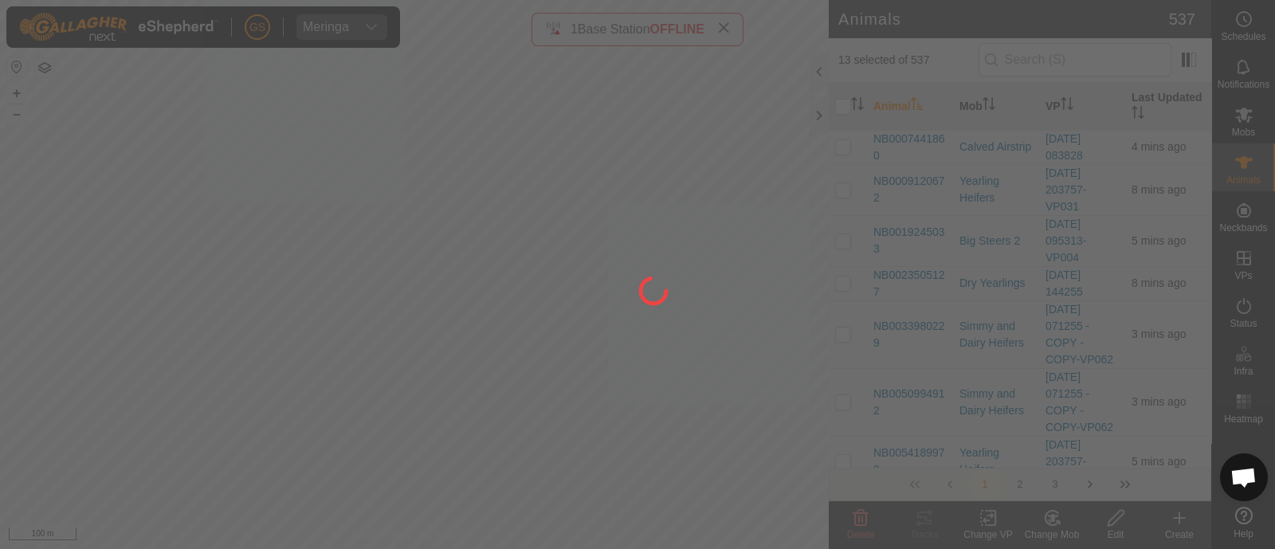
checkbox input "false"
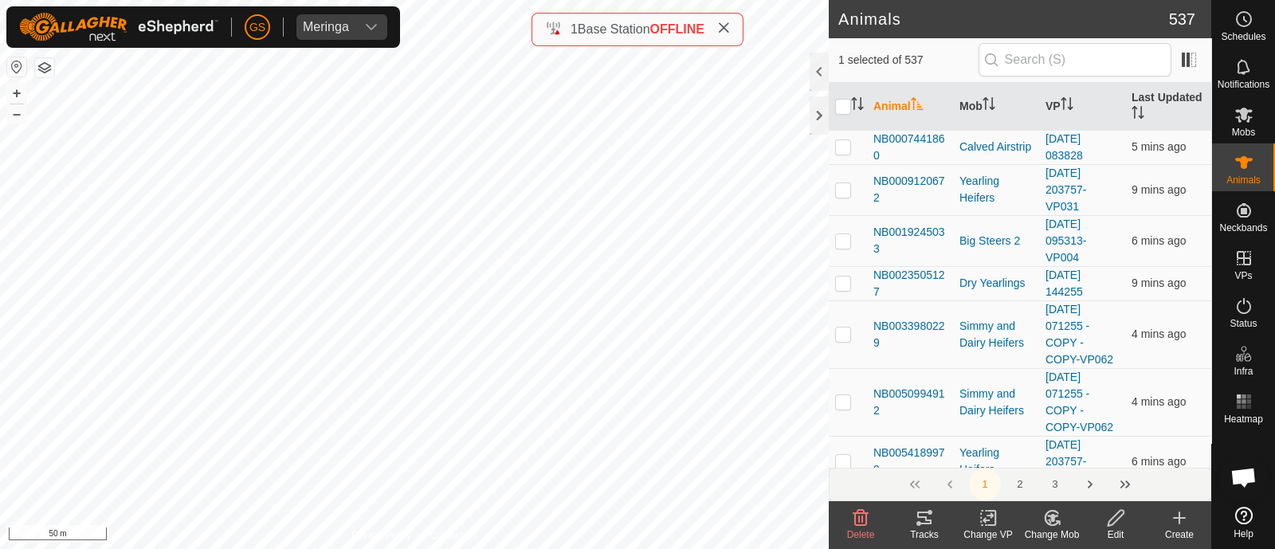
click at [1058, 517] on icon at bounding box center [1052, 517] width 20 height 19
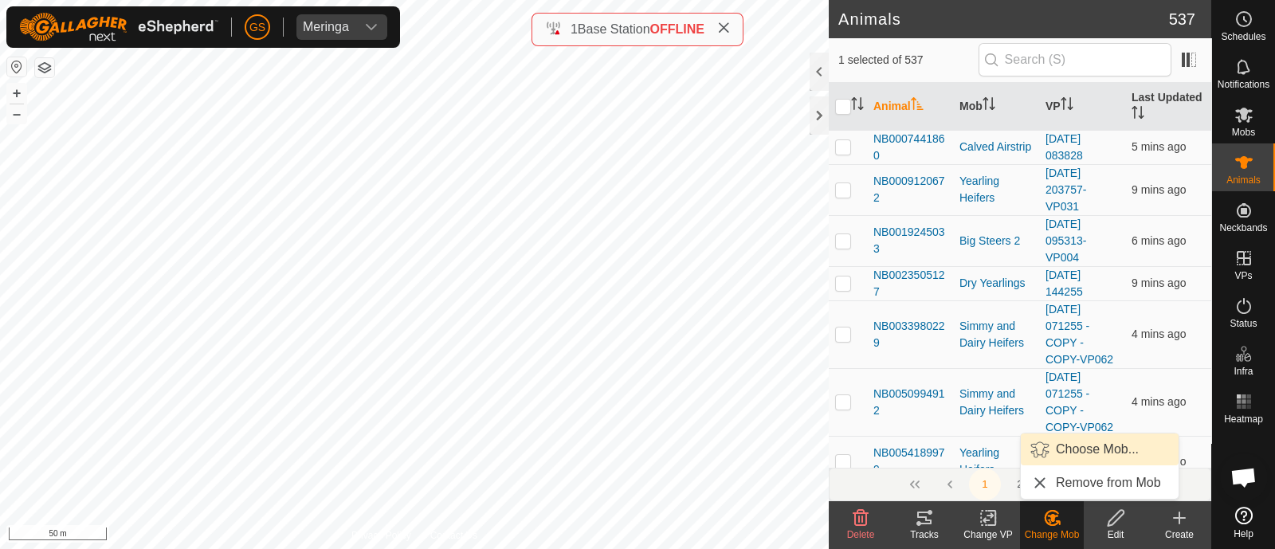
click at [1058, 444] on link "Choose Mob..." at bounding box center [1100, 450] width 158 height 32
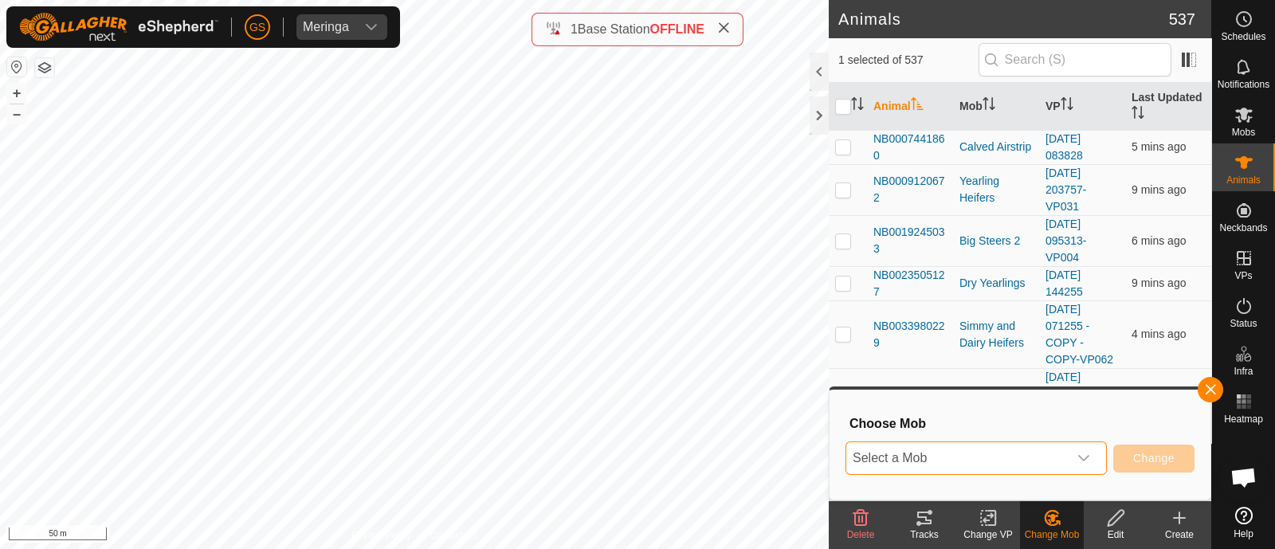
click at [1016, 453] on span "Select a Mob" at bounding box center [957, 458] width 222 height 32
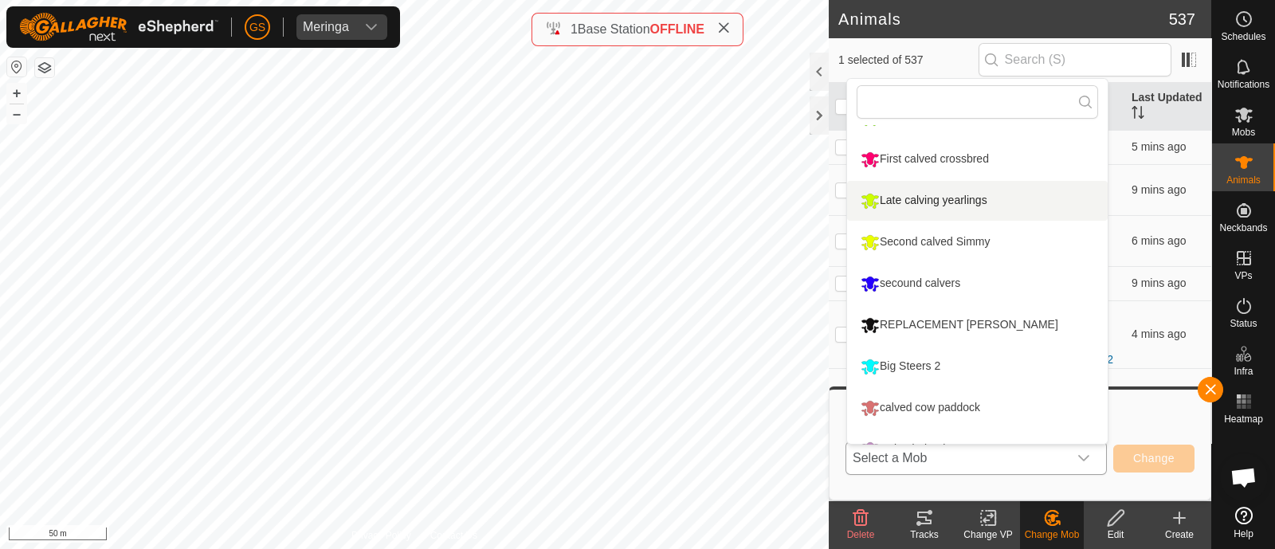
scroll to position [210, 0]
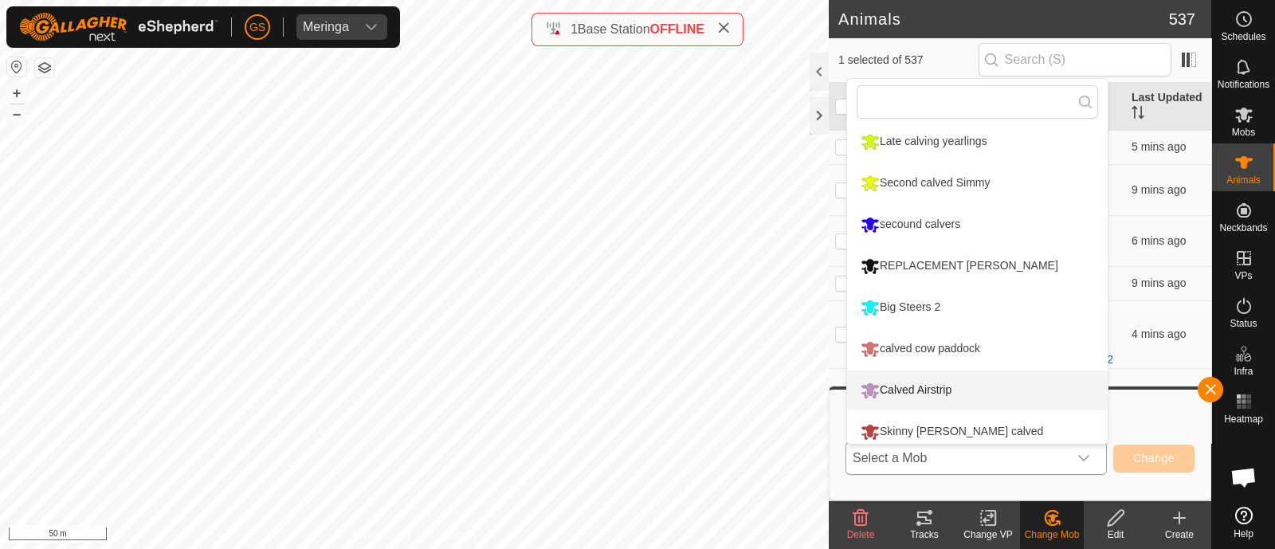
click at [939, 391] on li "Calved Airstrip" at bounding box center [977, 391] width 261 height 40
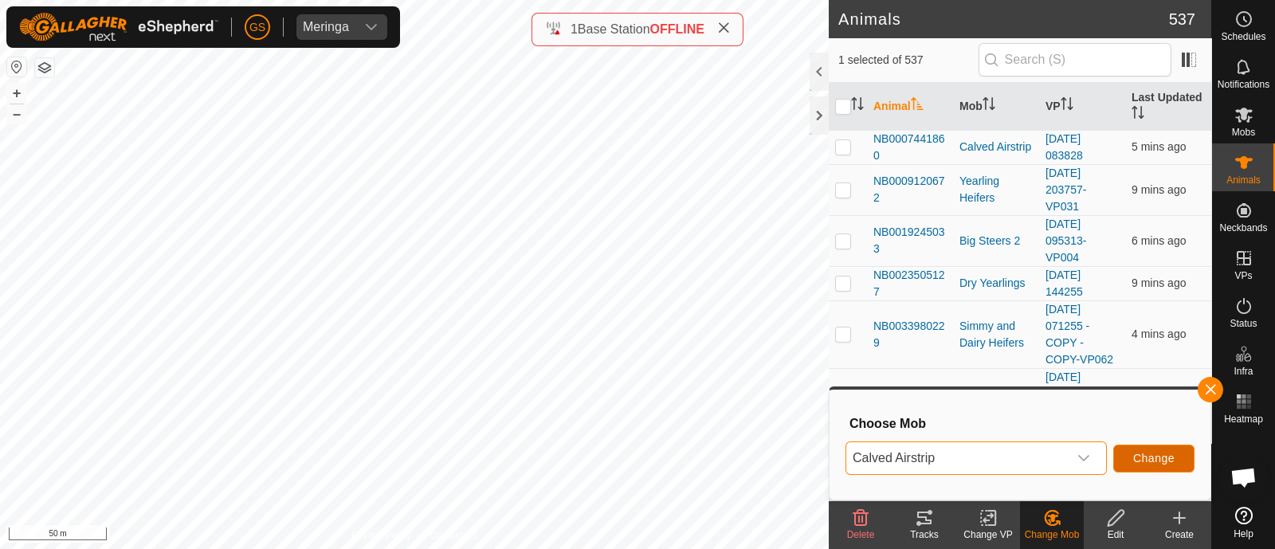
click at [1156, 460] on span "Change" at bounding box center [1153, 458] width 41 height 13
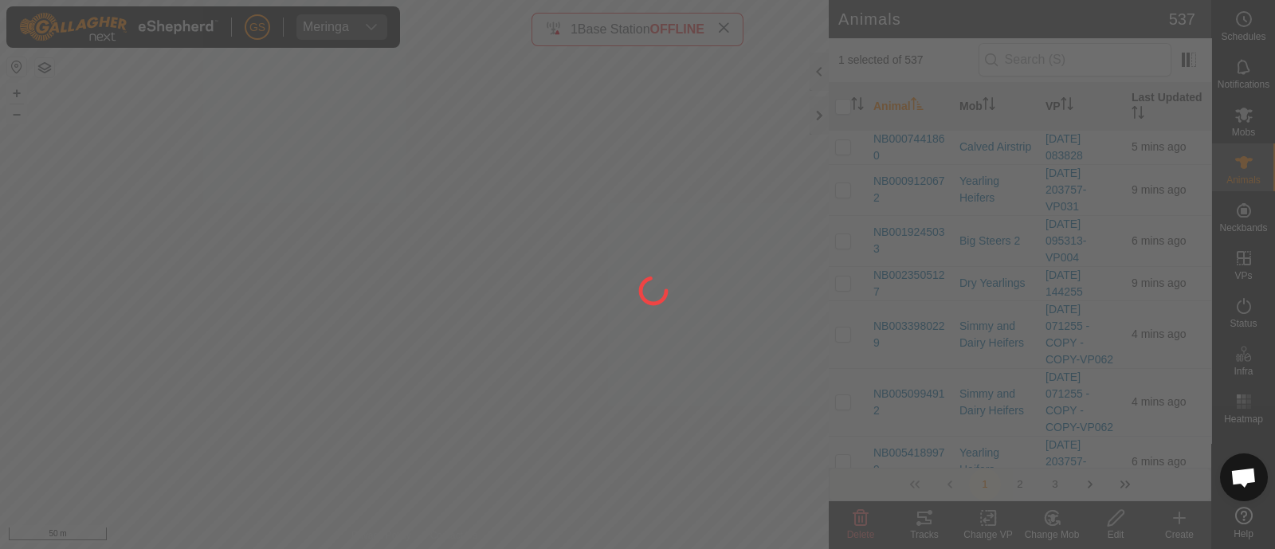
checkbox input "false"
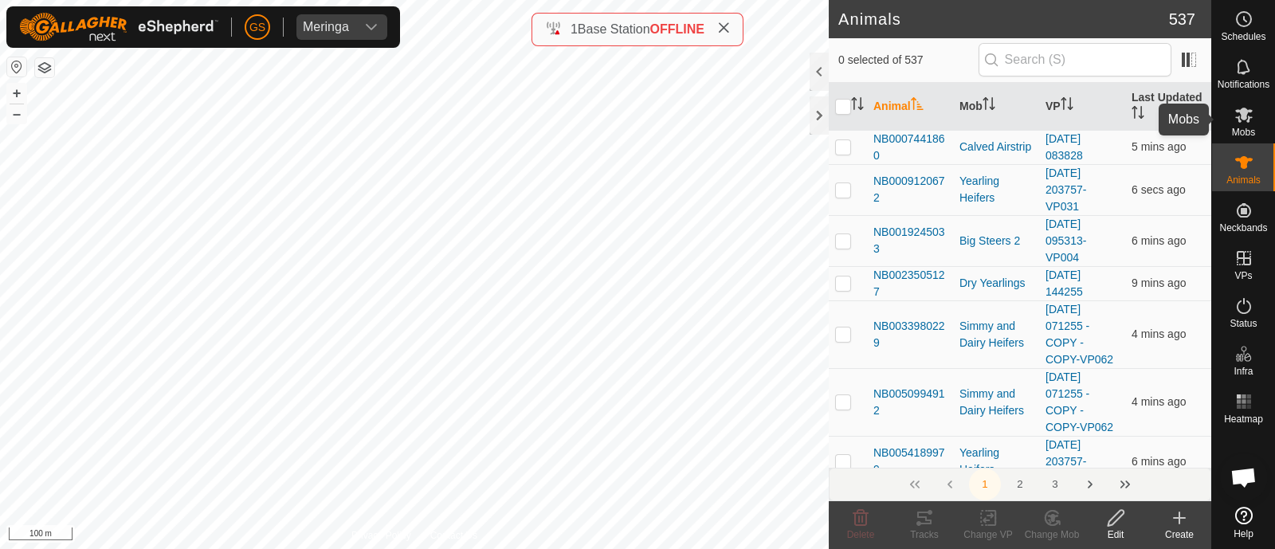
click at [1248, 121] on icon at bounding box center [1244, 115] width 18 height 15
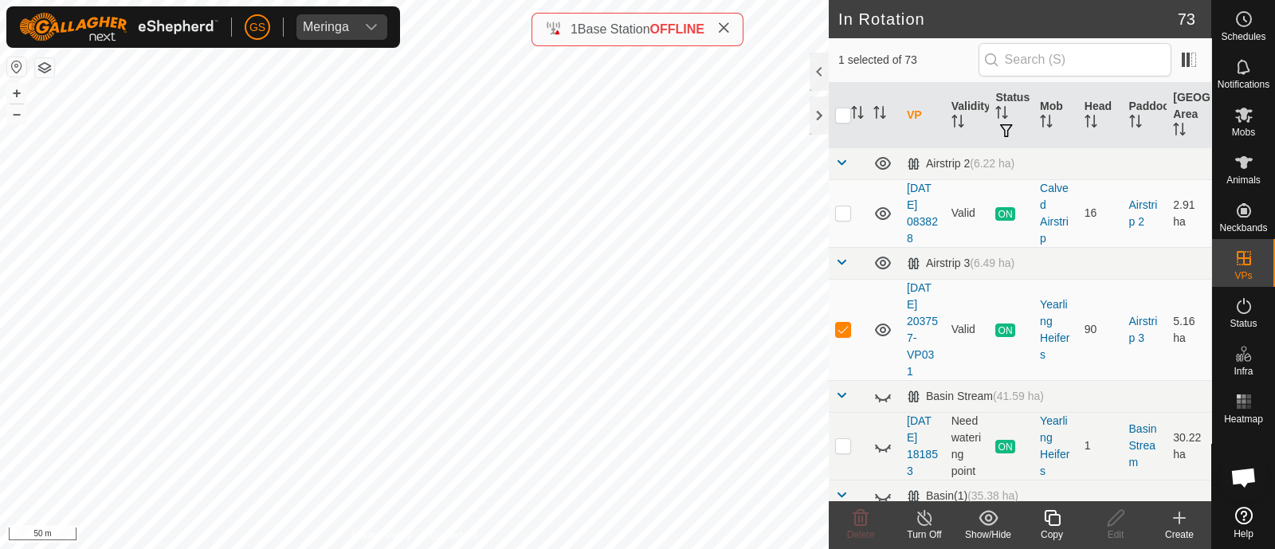
click at [1051, 516] on icon at bounding box center [1052, 517] width 20 height 19
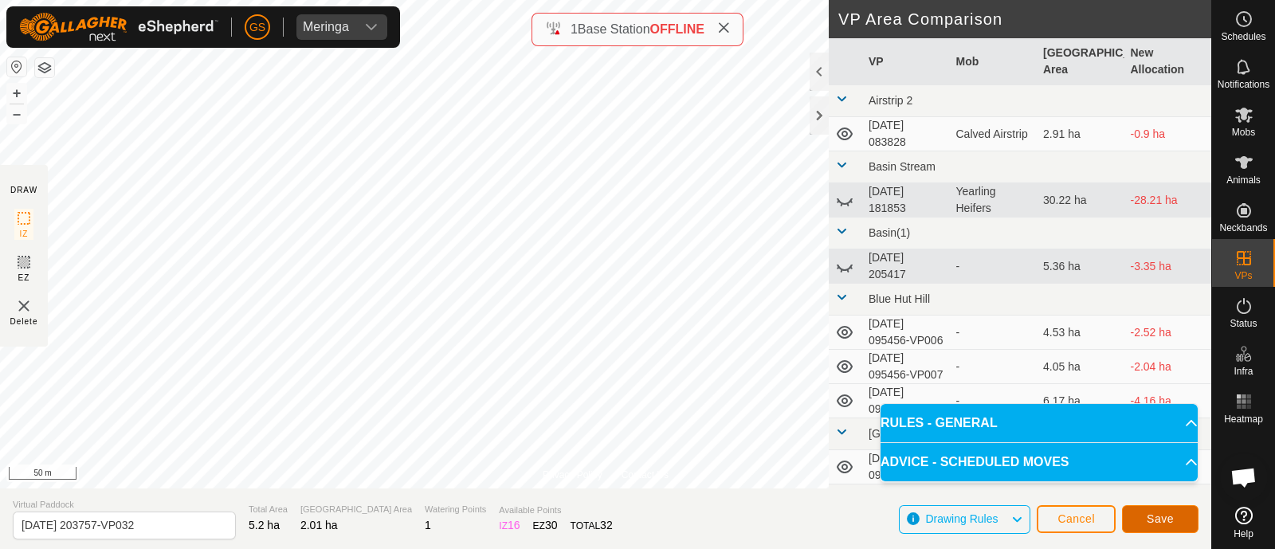
click at [1150, 520] on span "Save" at bounding box center [1160, 518] width 27 height 13
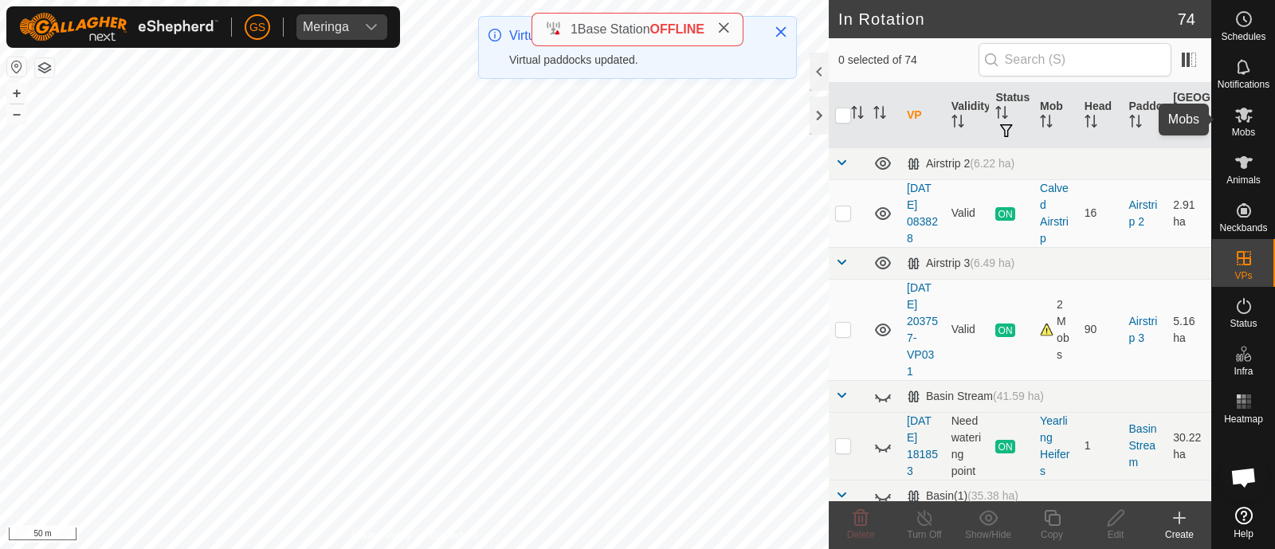
click at [1241, 115] on icon at bounding box center [1244, 115] width 18 height 15
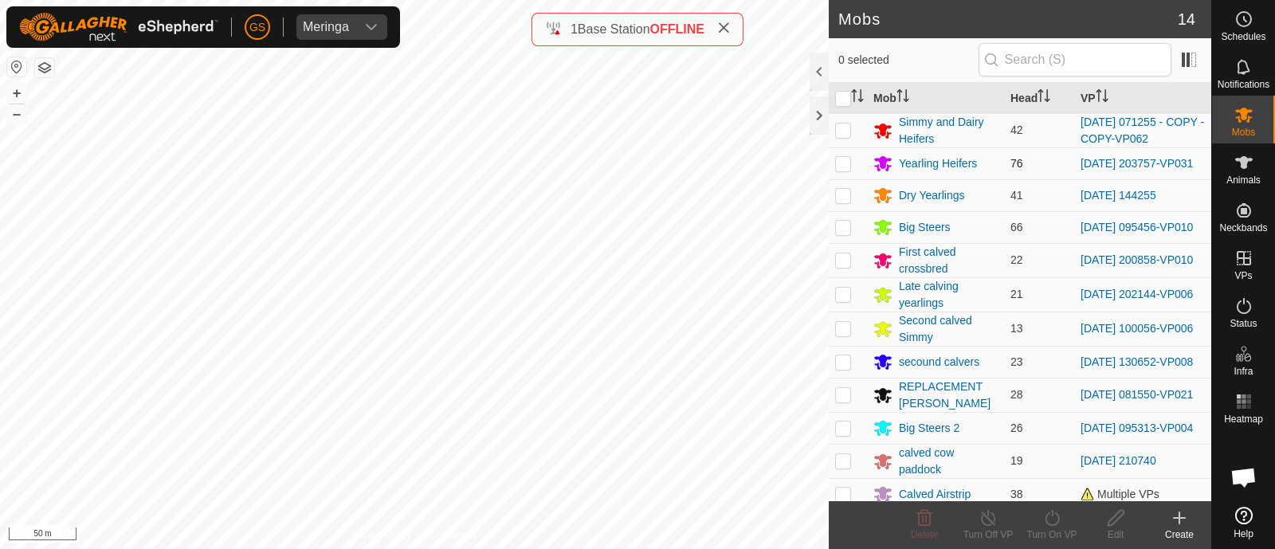
click at [850, 163] on p-checkbox at bounding box center [843, 163] width 16 height 13
checkbox input "true"
click at [1051, 524] on icon at bounding box center [1052, 518] width 14 height 16
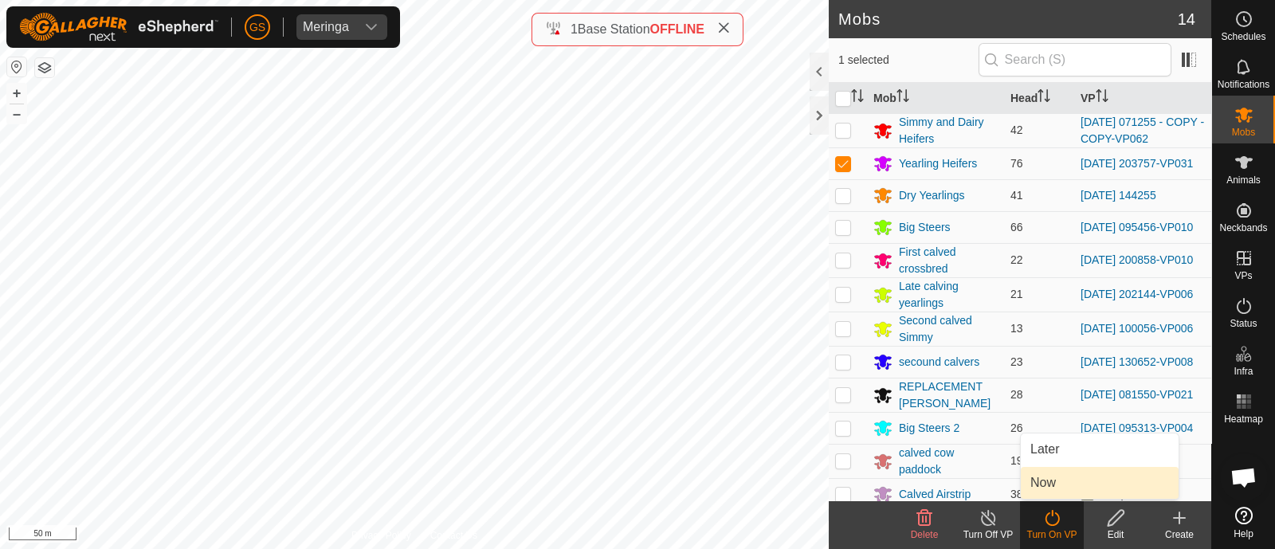
click at [1040, 484] on link "Now" at bounding box center [1100, 483] width 158 height 32
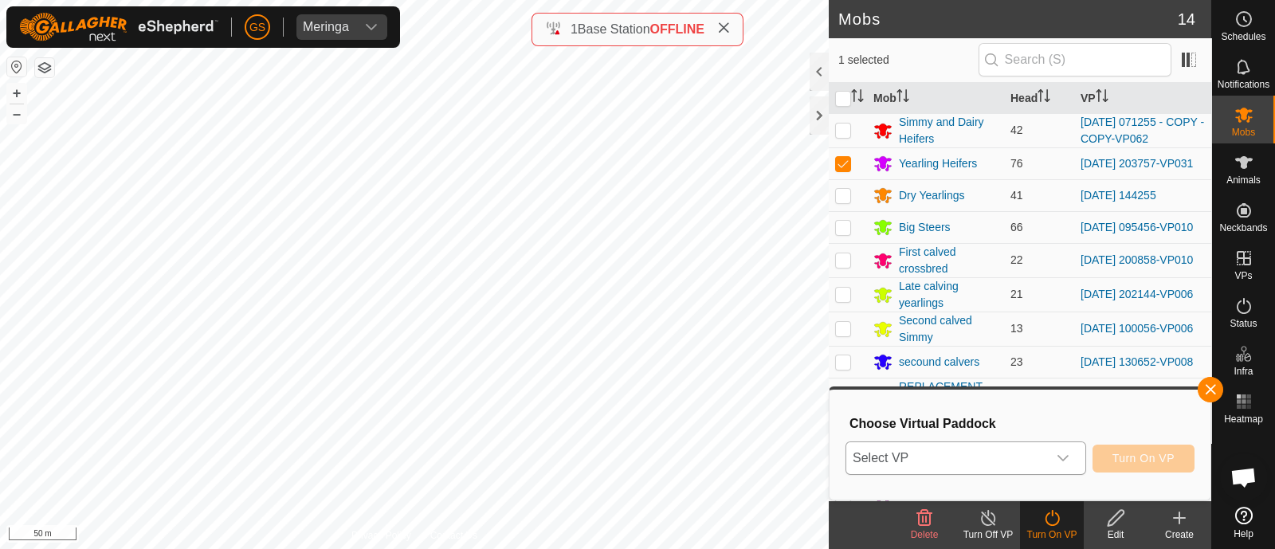
click at [1058, 464] on icon "dropdown trigger" at bounding box center [1063, 458] width 13 height 13
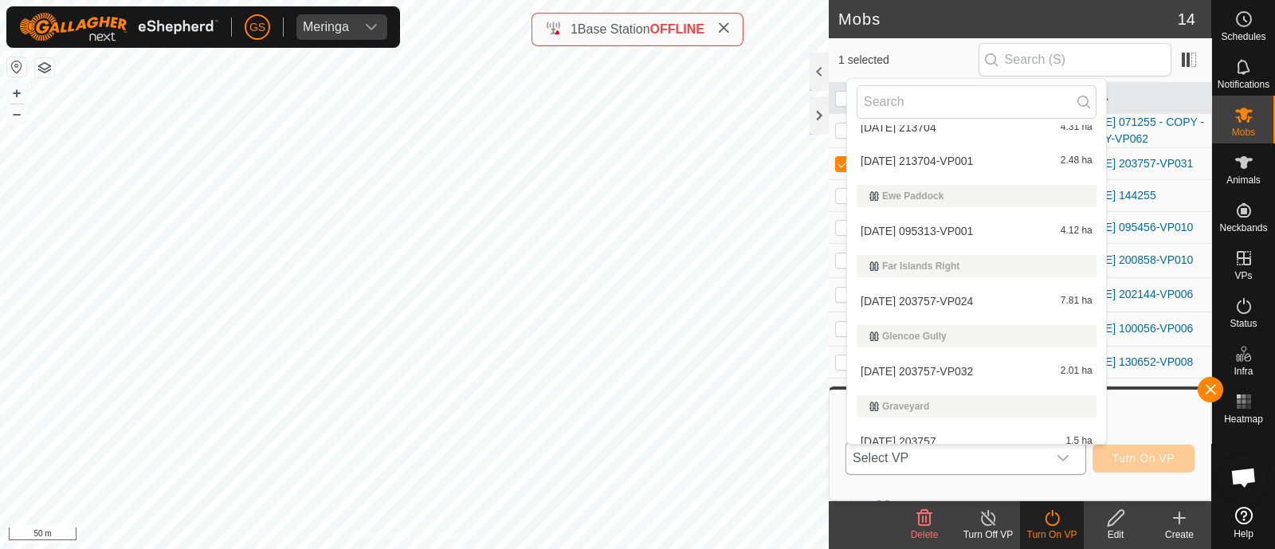
scroll to position [1096, 0]
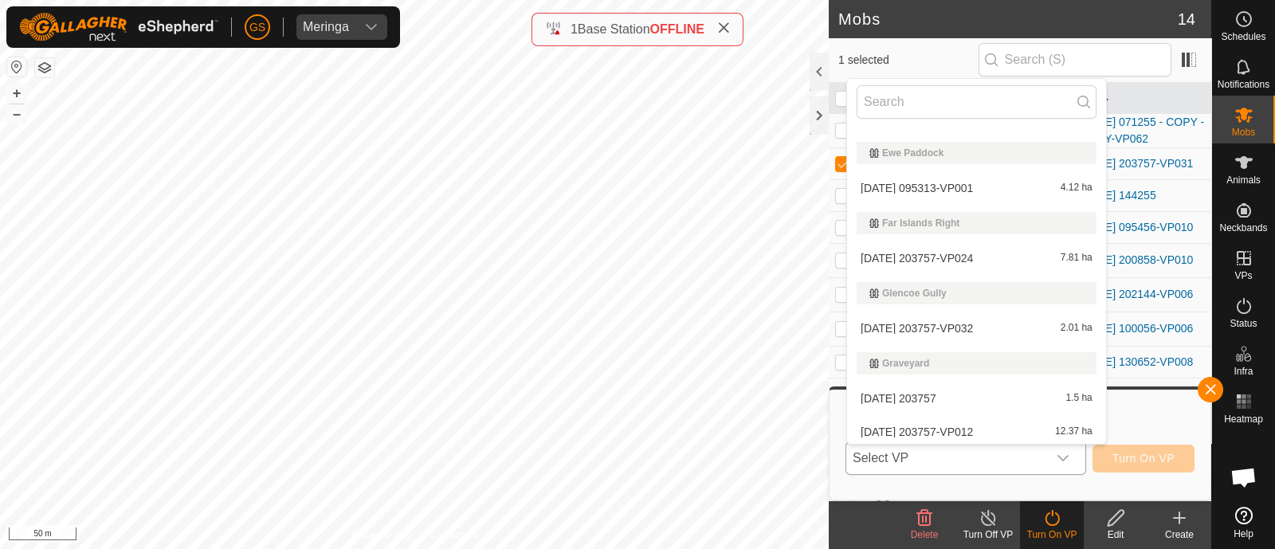
click at [936, 328] on li "[DATE] 203757-VP032 2.01 ha" at bounding box center [976, 328] width 259 height 32
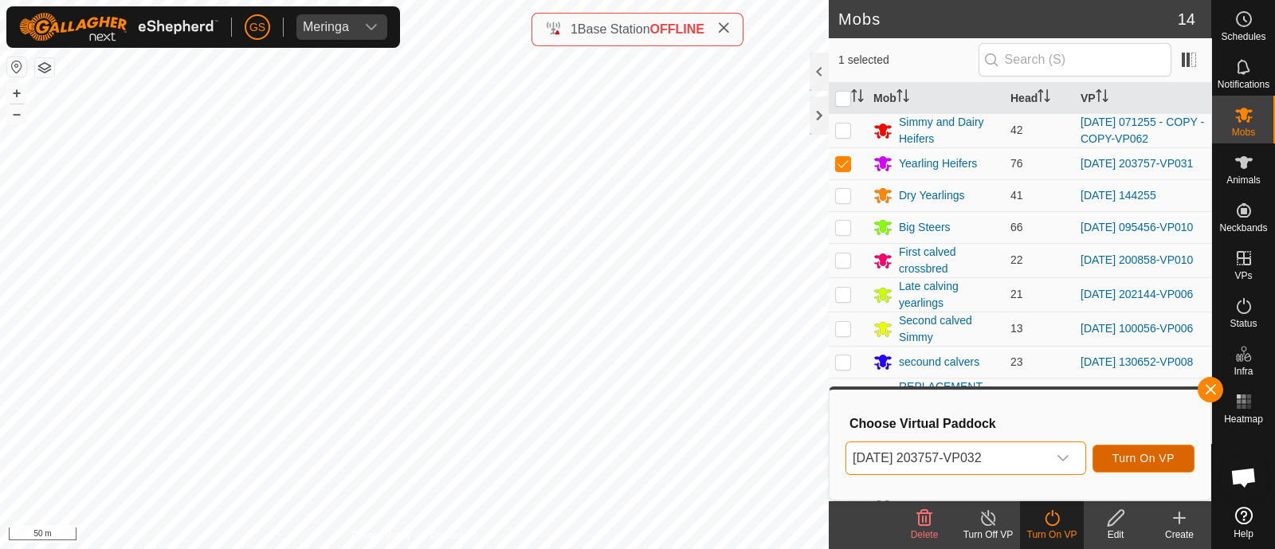
click at [1130, 456] on span "Turn On VP" at bounding box center [1144, 458] width 62 height 13
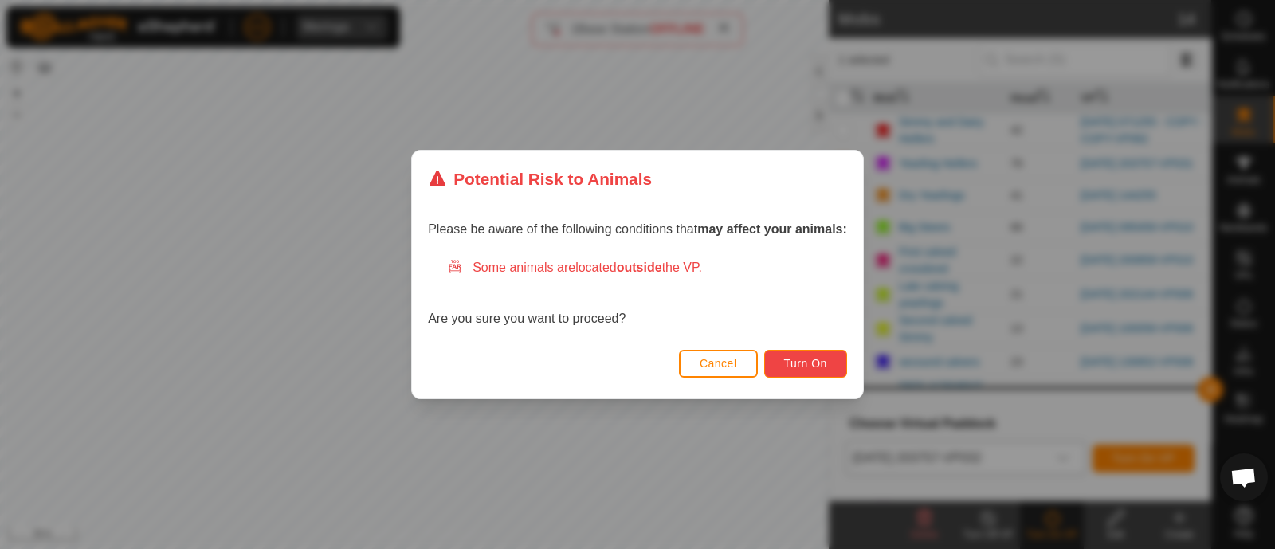
click at [811, 360] on span "Turn On" at bounding box center [805, 363] width 43 height 13
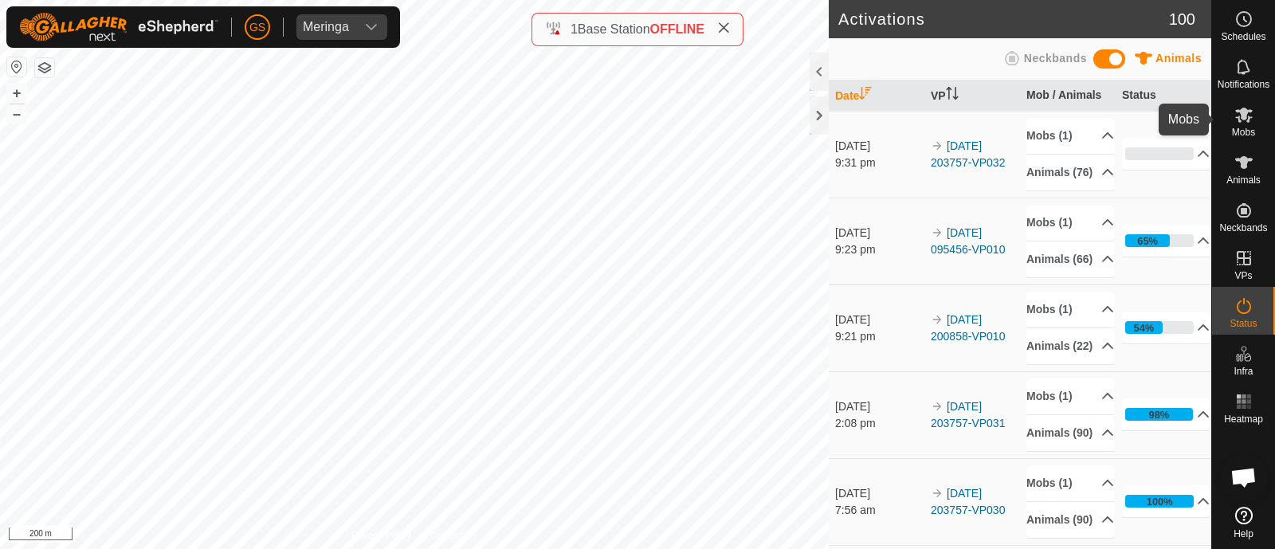
click at [1246, 124] on es-mob-svg-icon at bounding box center [1244, 115] width 29 height 26
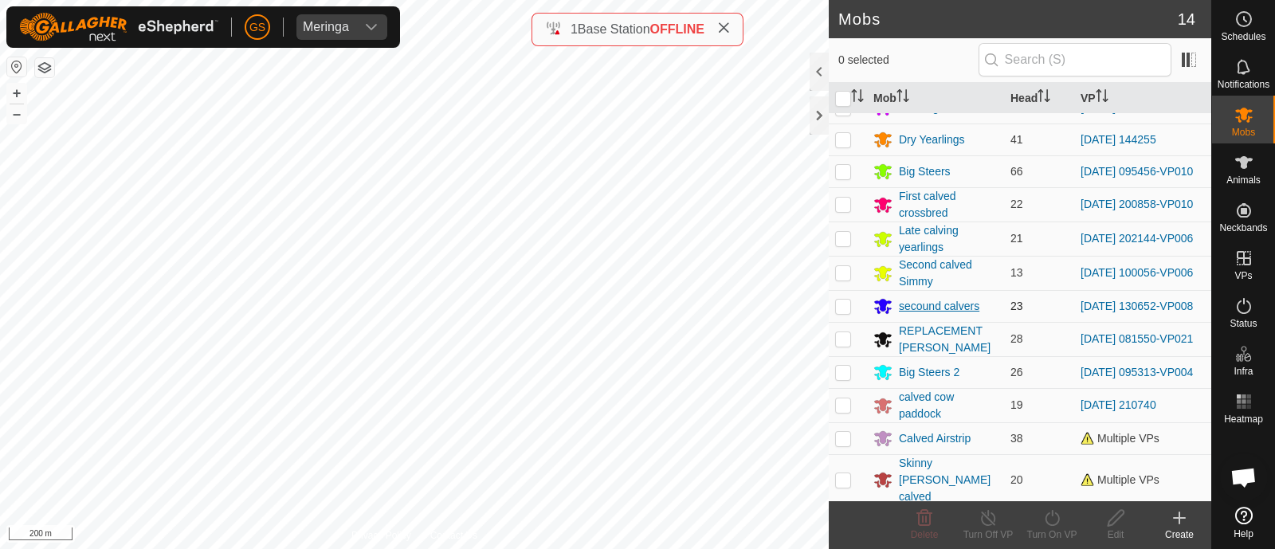
scroll to position [84, 0]
